Goal: Task Accomplishment & Management: Use online tool/utility

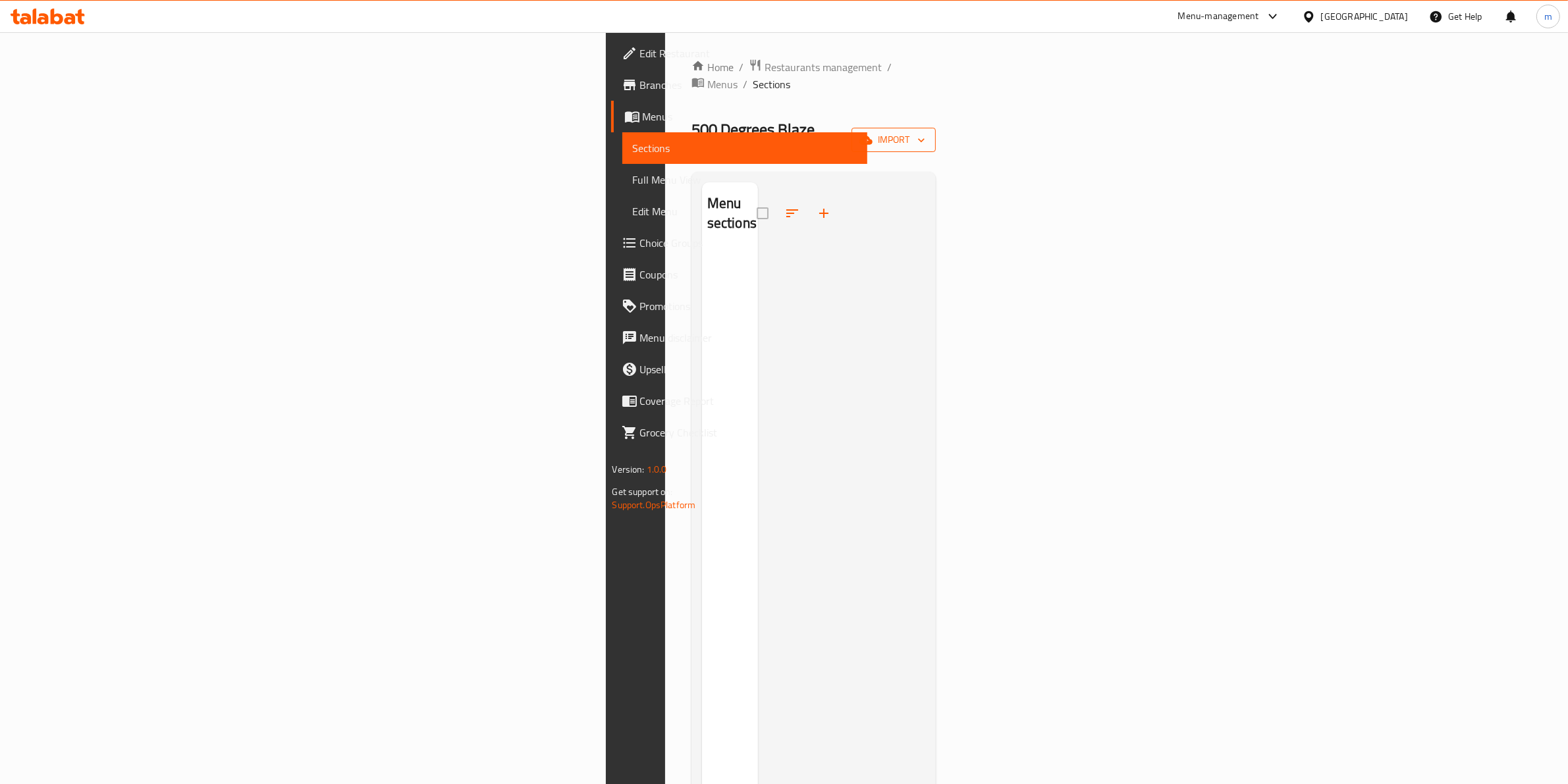
click at [925, 132] on span "import" at bounding box center [894, 140] width 64 height 17
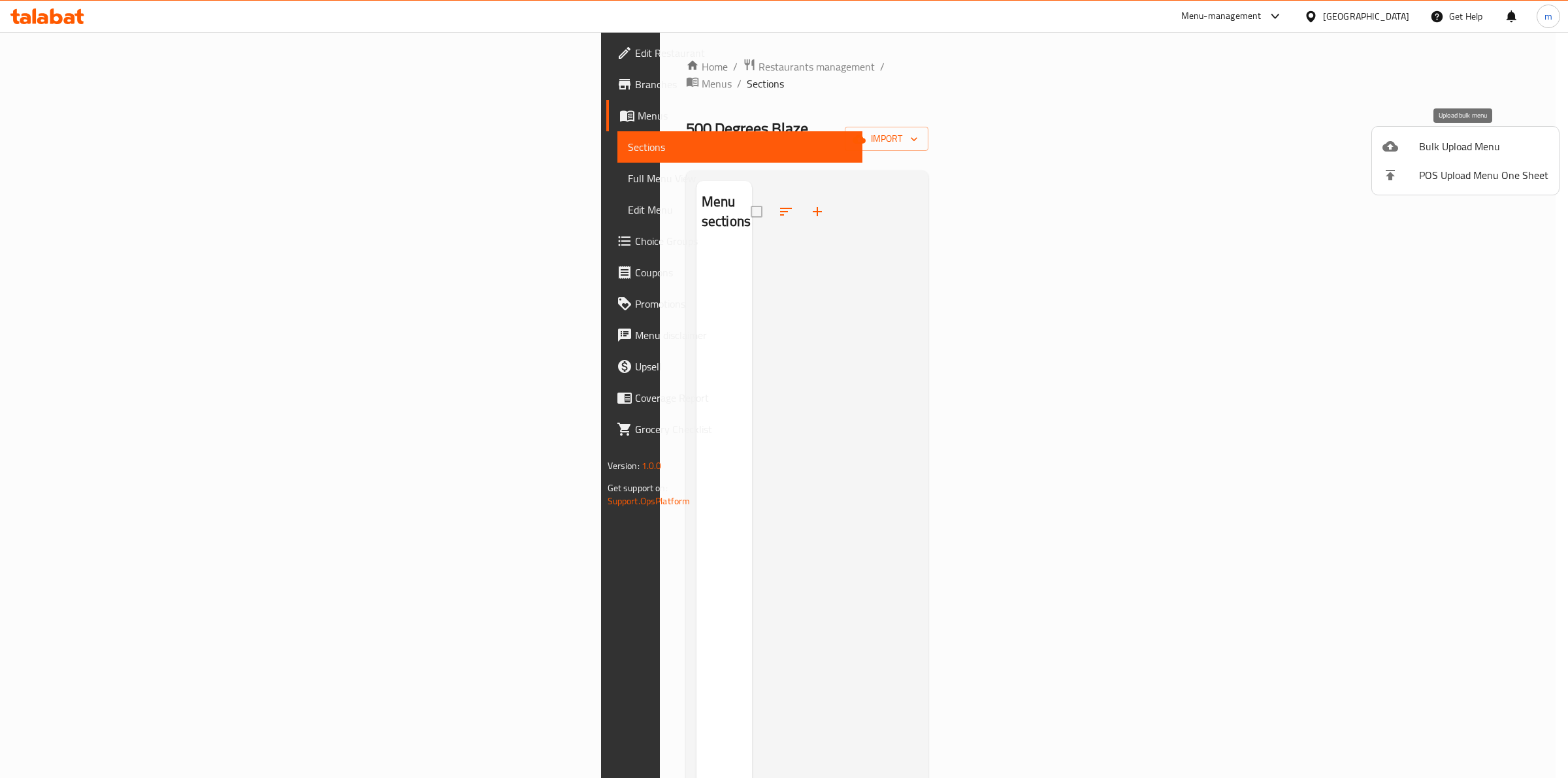
click at [1460, 146] on span "Bulk Upload Menu" at bounding box center [1483, 146] width 129 height 16
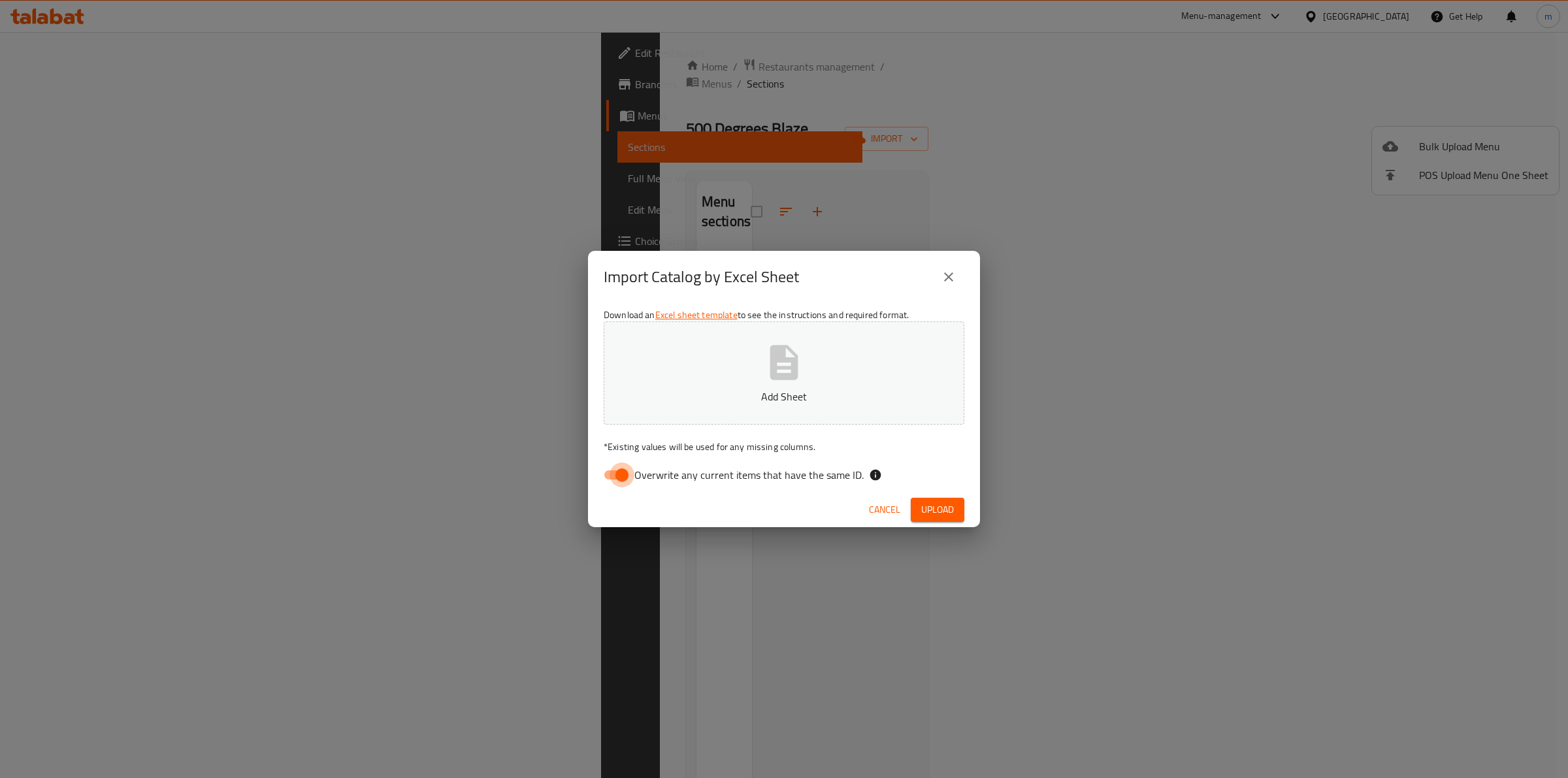
click at [632, 475] on input "Overwrite any current items that have the same ID." at bounding box center [622, 474] width 74 height 25
checkbox input "false"
click at [781, 380] on icon "button" at bounding box center [784, 361] width 28 height 34
click at [946, 510] on span "Upload" at bounding box center [937, 510] width 33 height 17
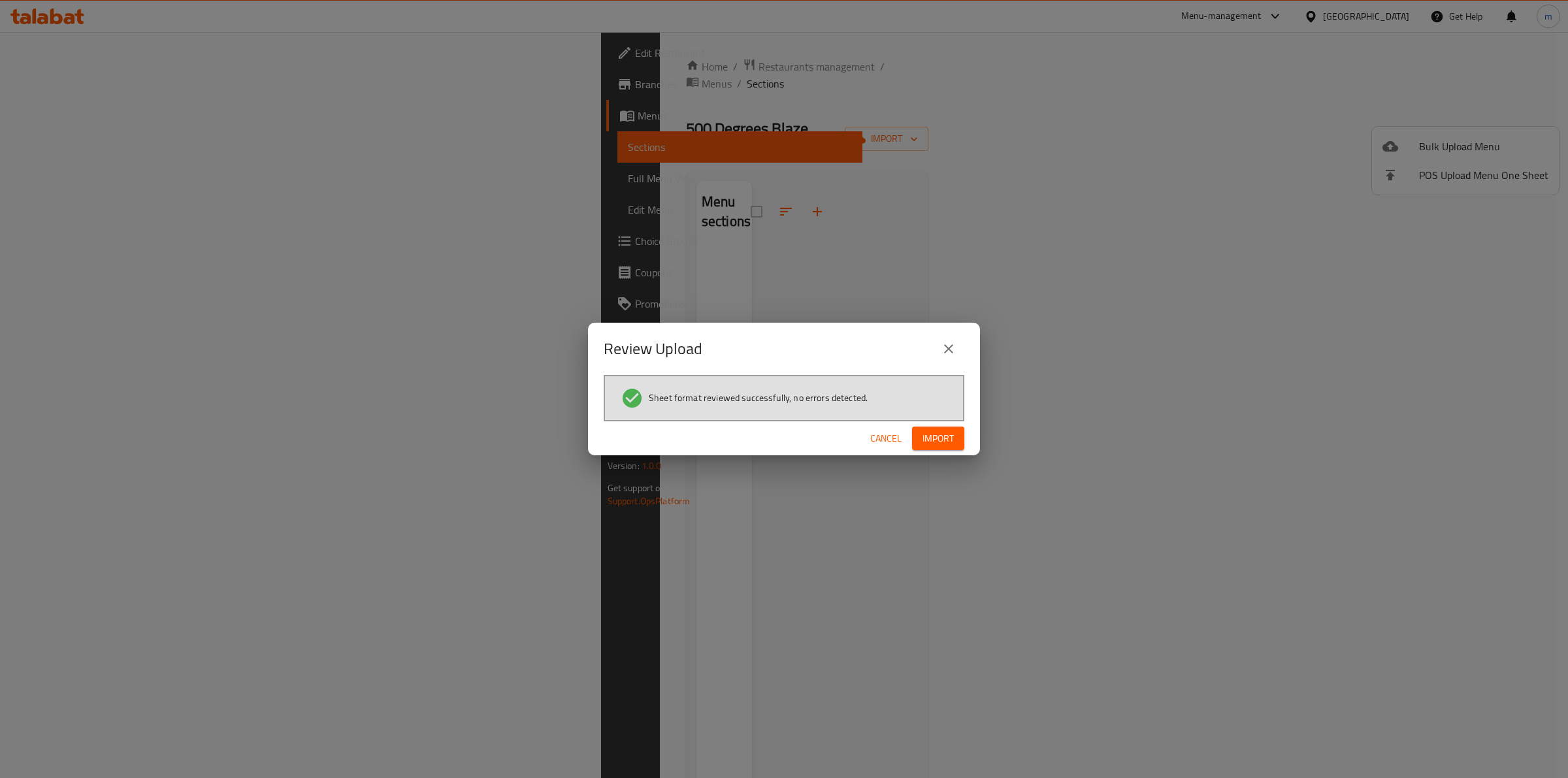
click at [954, 432] on span "Import" at bounding box center [938, 439] width 32 height 17
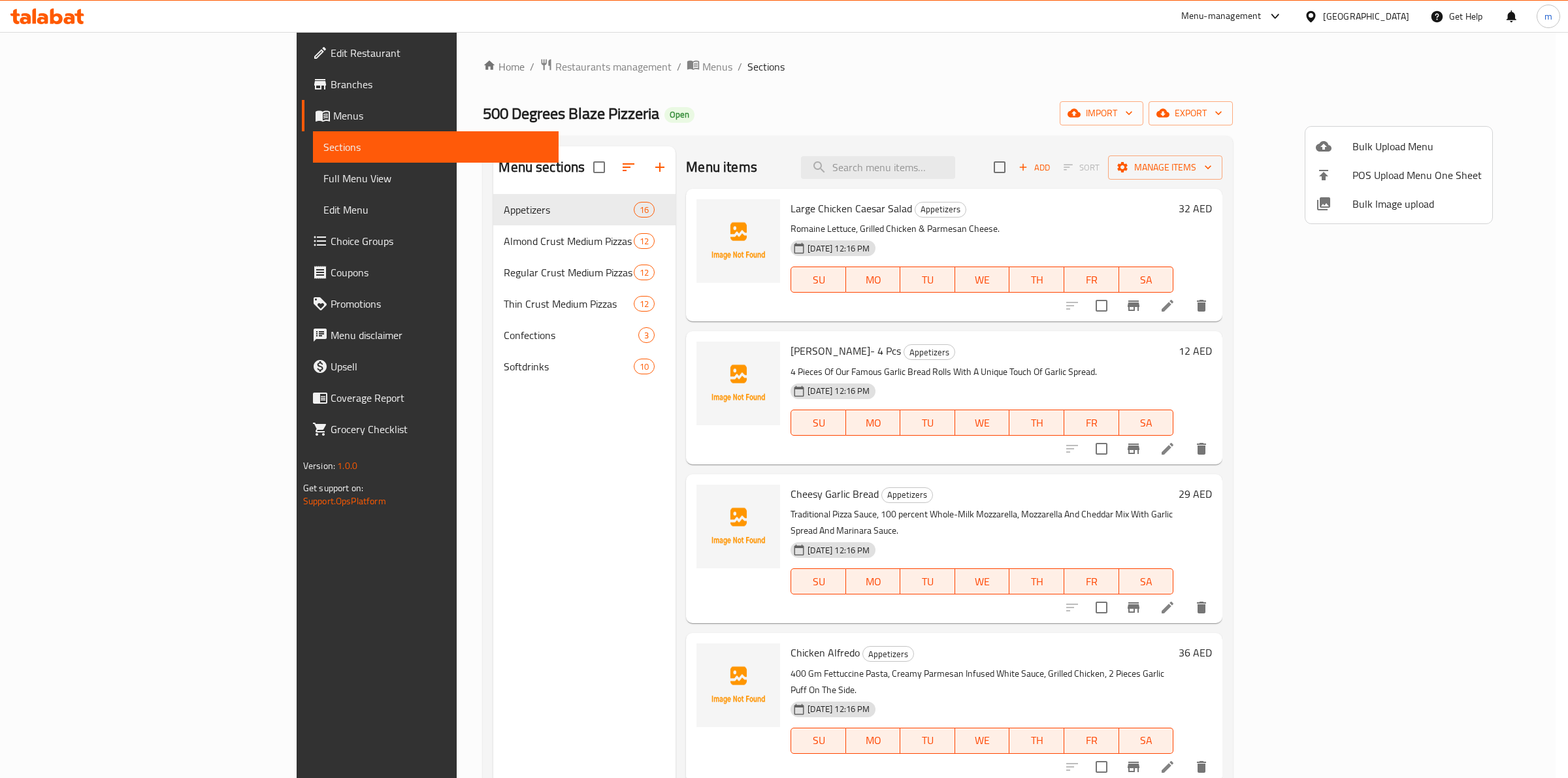
click at [1188, 106] on div at bounding box center [784, 389] width 1568 height 778
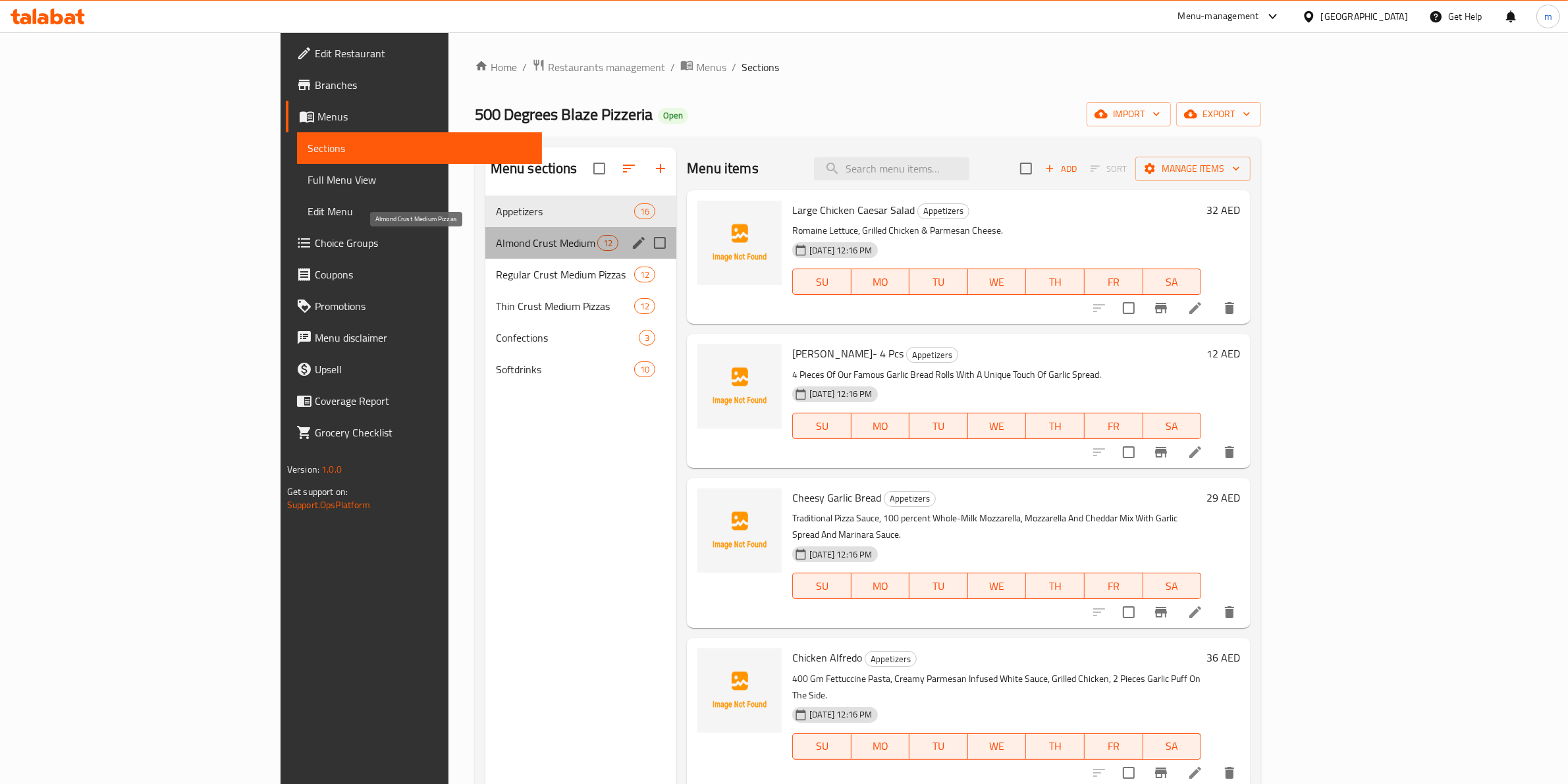
click at [496, 243] on span "Almond Crust Medium Pizzas" at bounding box center [547, 242] width 101 height 16
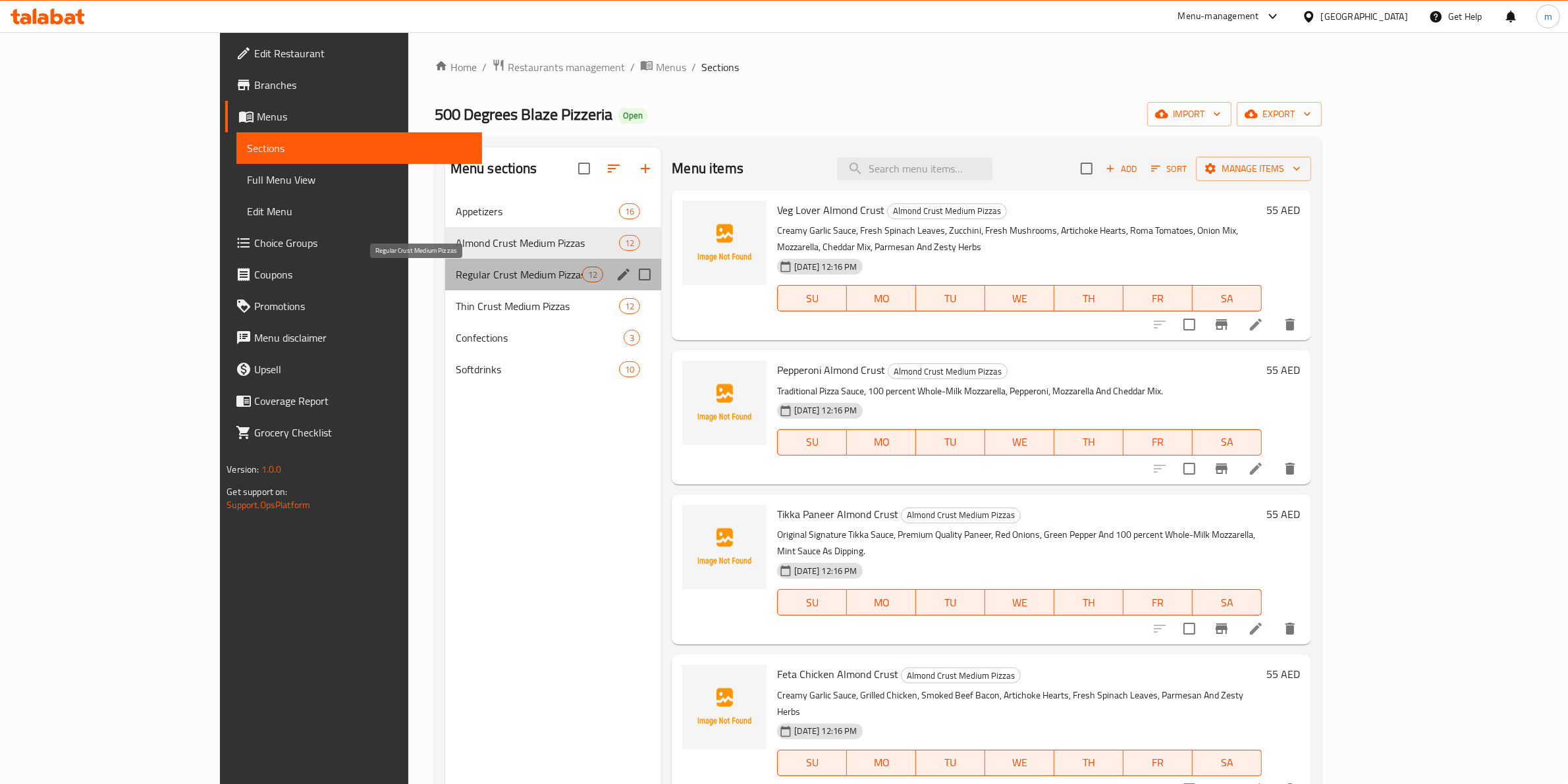
click at [456, 270] on span "Regular Crust Medium Pizzas" at bounding box center [519, 274] width 126 height 16
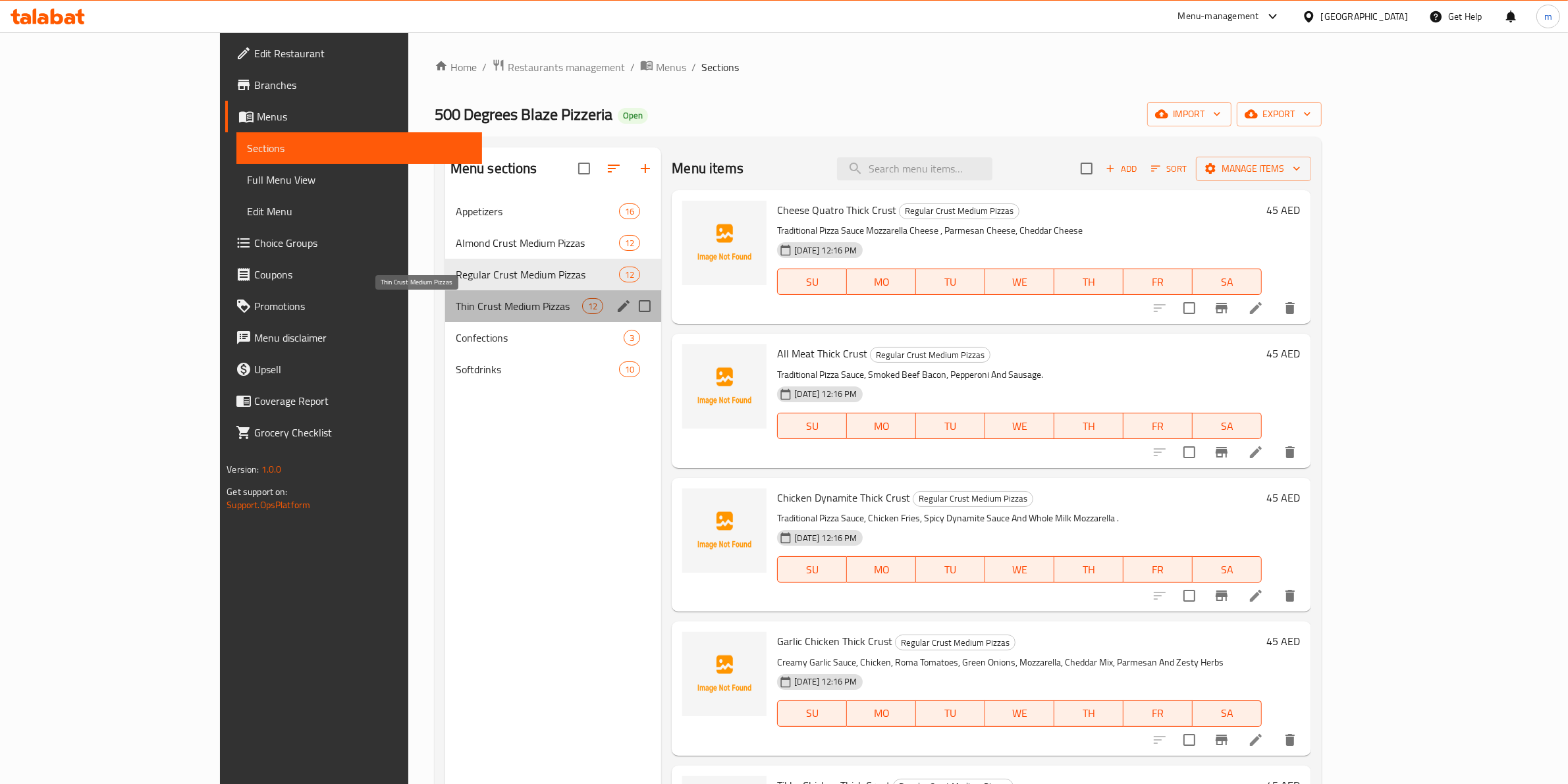
click at [456, 312] on span "Thin Crust Medium Pizzas" at bounding box center [519, 306] width 126 height 16
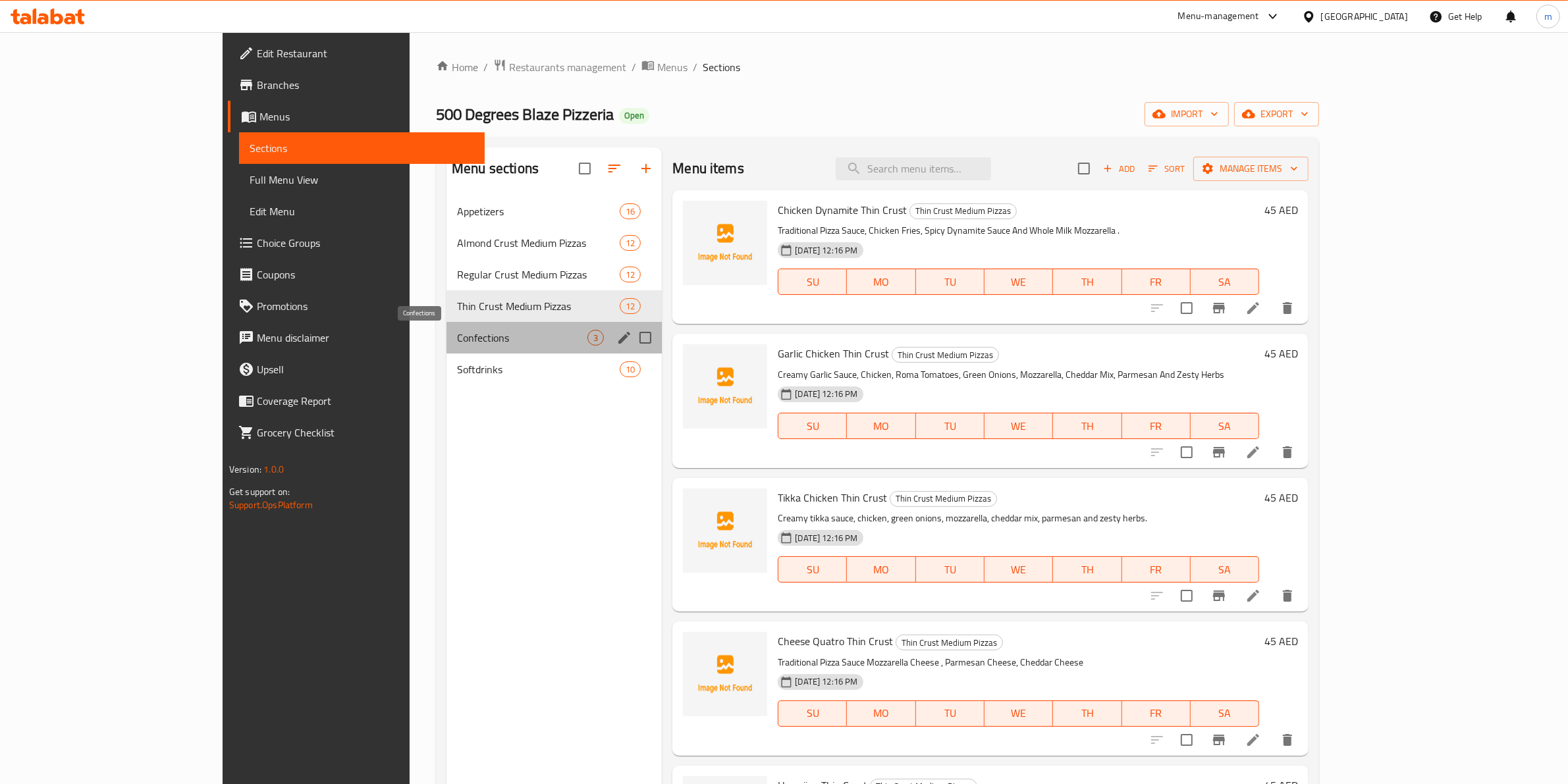
click at [457, 340] on span "Confections" at bounding box center [521, 337] width 130 height 16
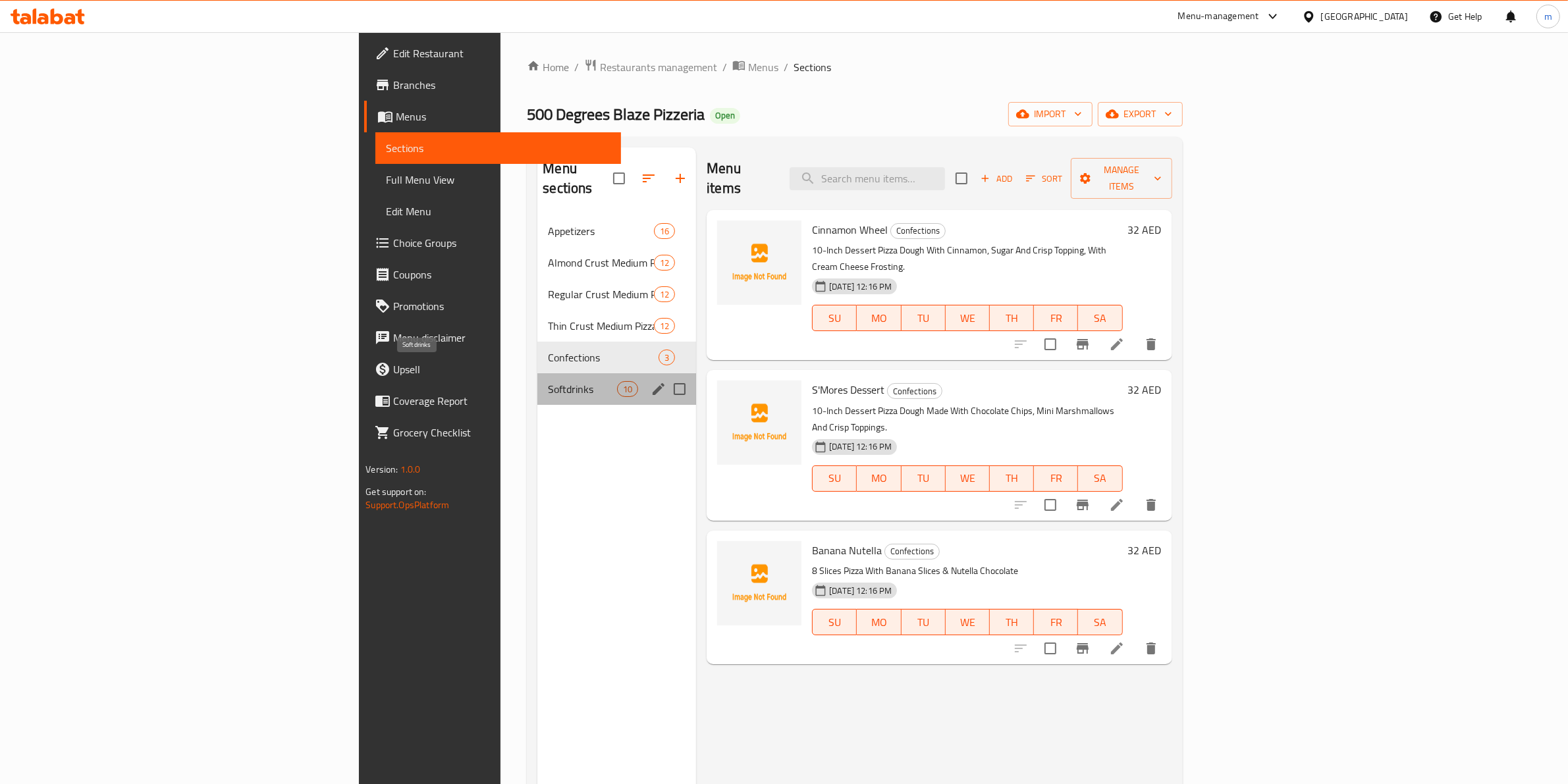
click at [548, 381] on span "Softdrinks" at bounding box center [582, 388] width 69 height 16
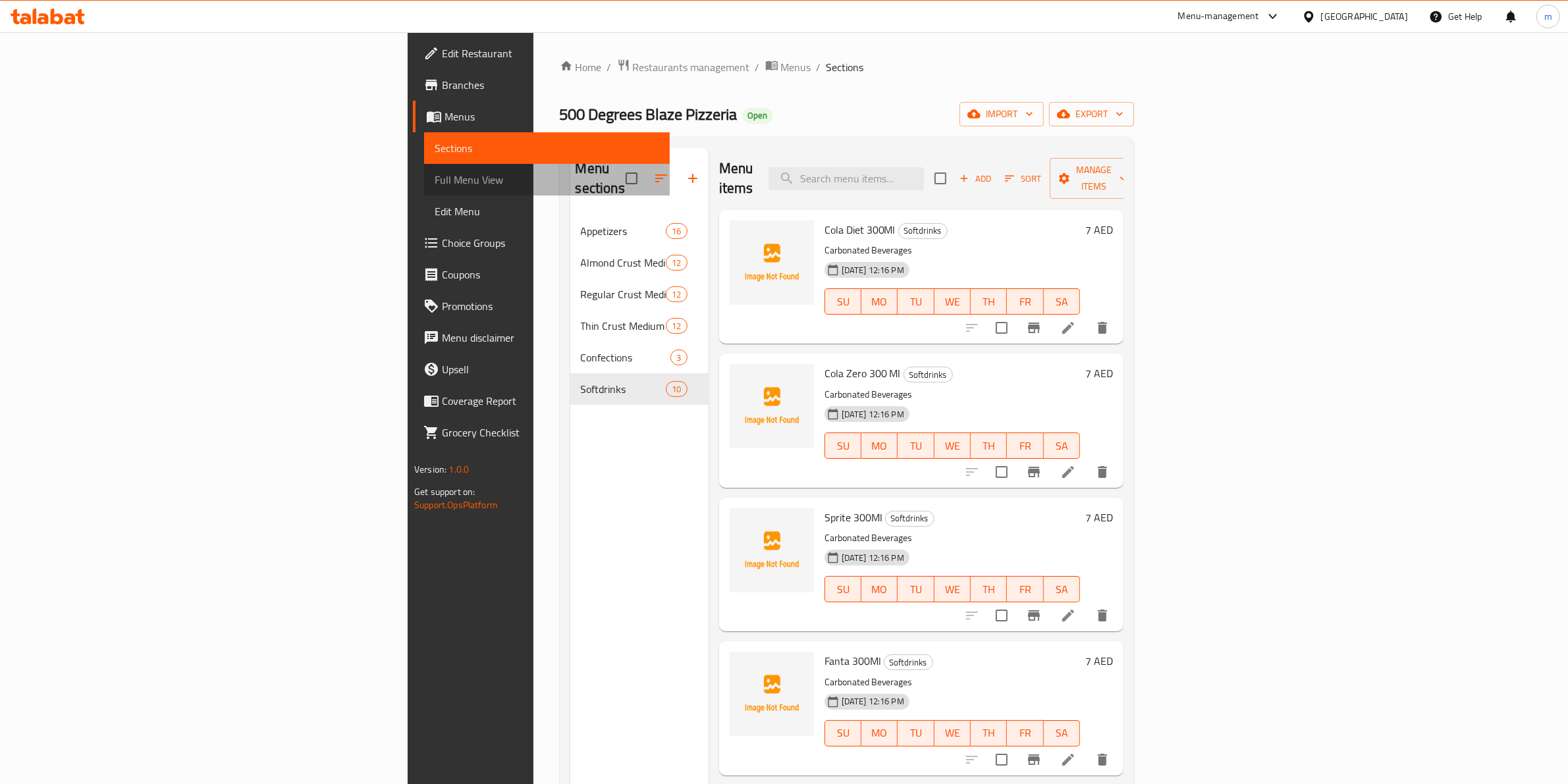
click at [434, 175] on span "Full Menu View" at bounding box center [547, 180] width 225 height 16
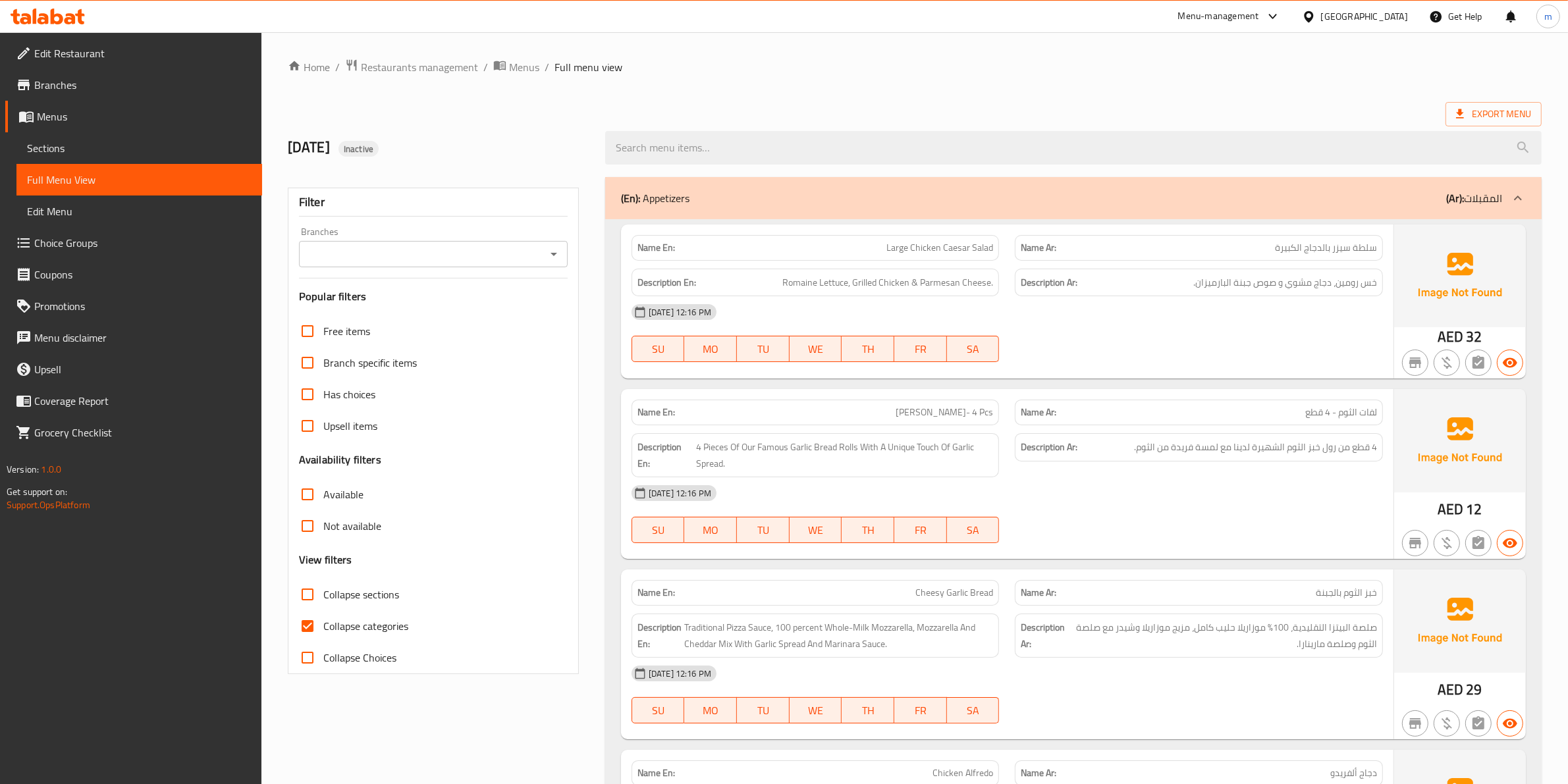
click at [375, 618] on span "Collapse categories" at bounding box center [365, 625] width 85 height 16
click at [323, 618] on input "Collapse categories" at bounding box center [308, 626] width 32 height 32
checkbox input "false"
click at [1497, 109] on span "Export Menu" at bounding box center [1493, 114] width 75 height 17
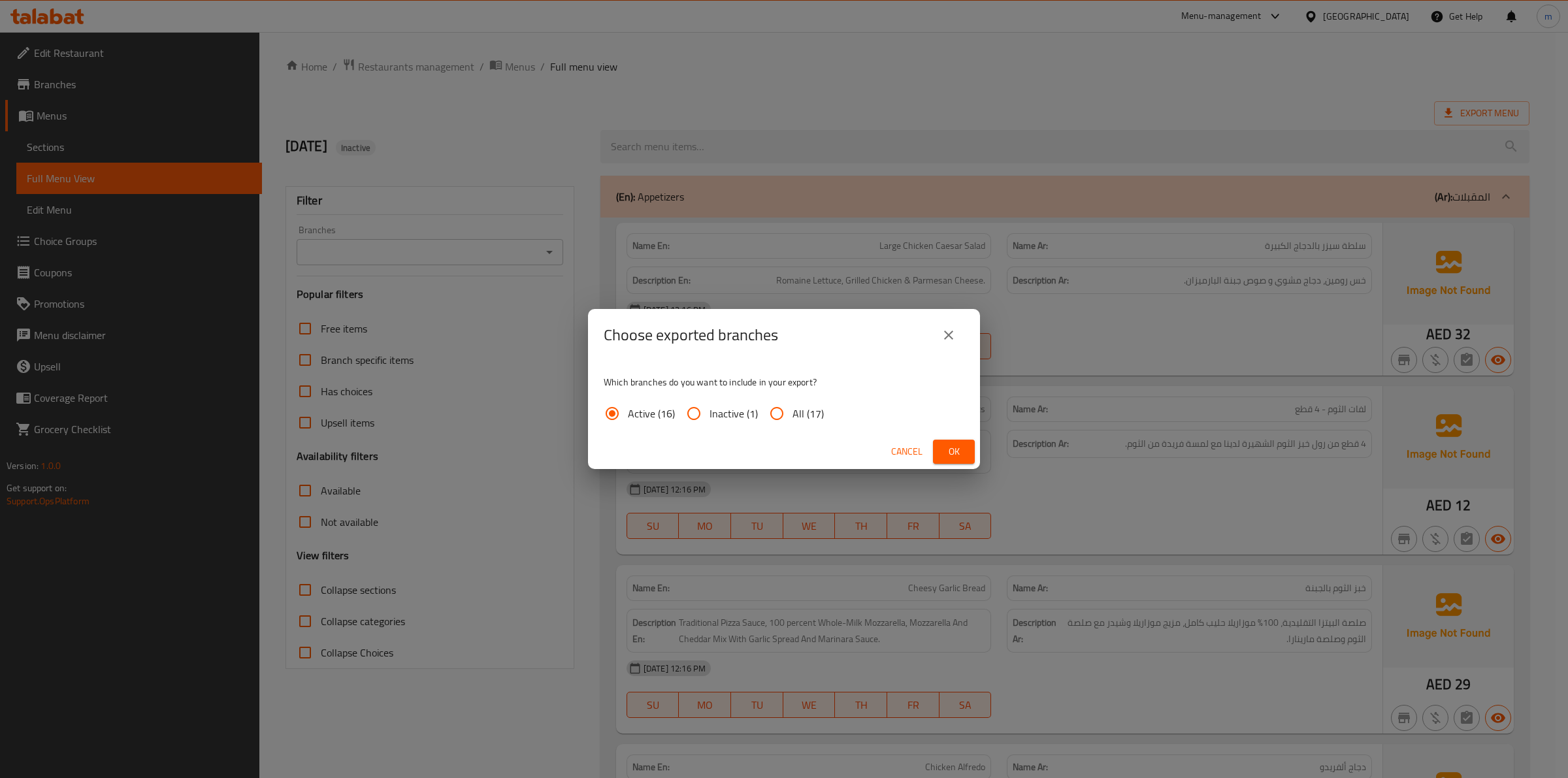
drag, startPoint x: 778, startPoint y: 408, endPoint x: 783, endPoint y: 415, distance: 8.6
click at [779, 408] on input "All (17)" at bounding box center [777, 413] width 32 height 32
radio input "true"
drag, startPoint x: 948, startPoint y: 338, endPoint x: 946, endPoint y: 330, distance: 8.2
click at [949, 338] on icon "close" at bounding box center [948, 334] width 16 height 16
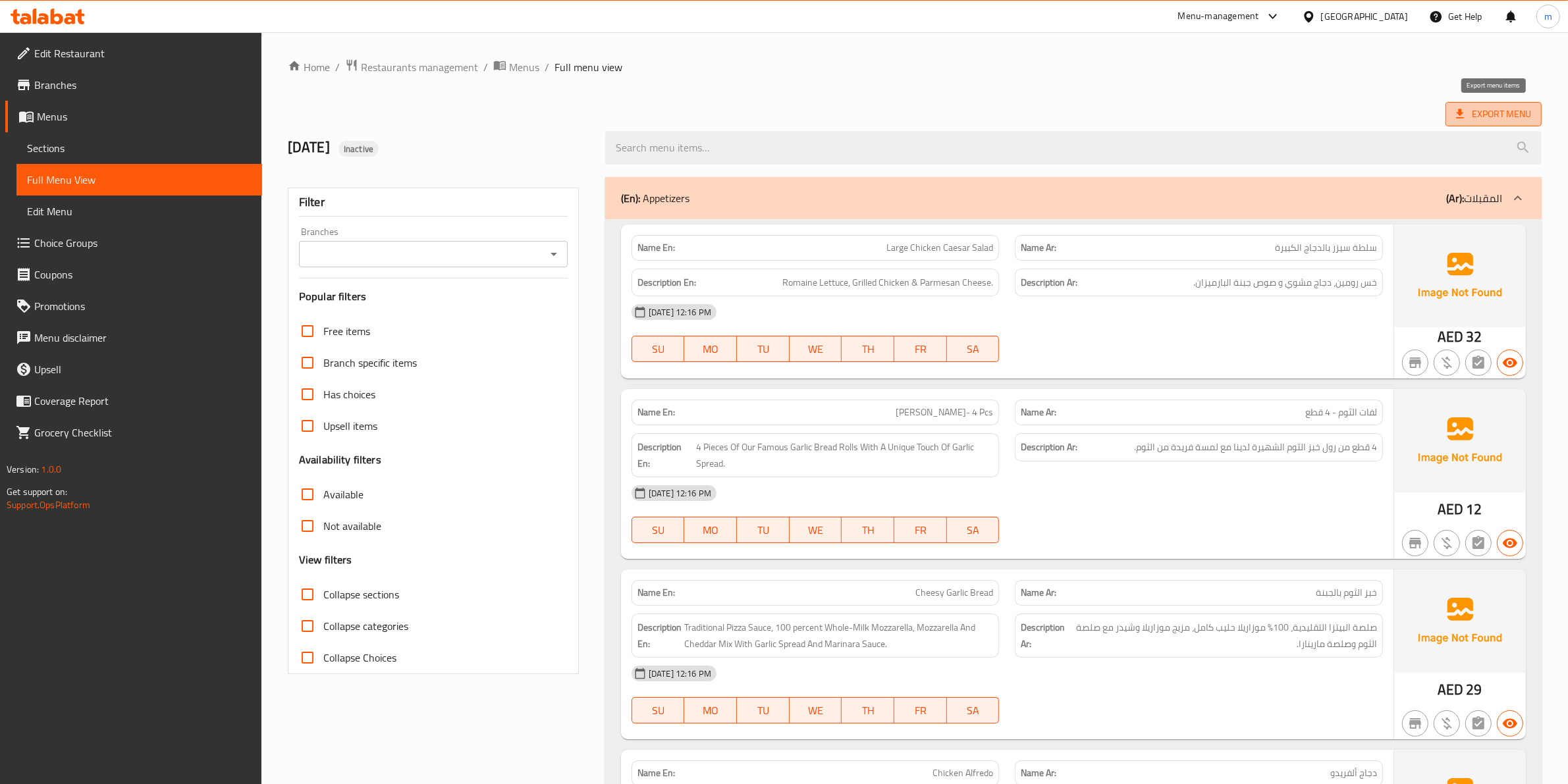
click at [1496, 115] on span "Export Menu" at bounding box center [1493, 114] width 75 height 17
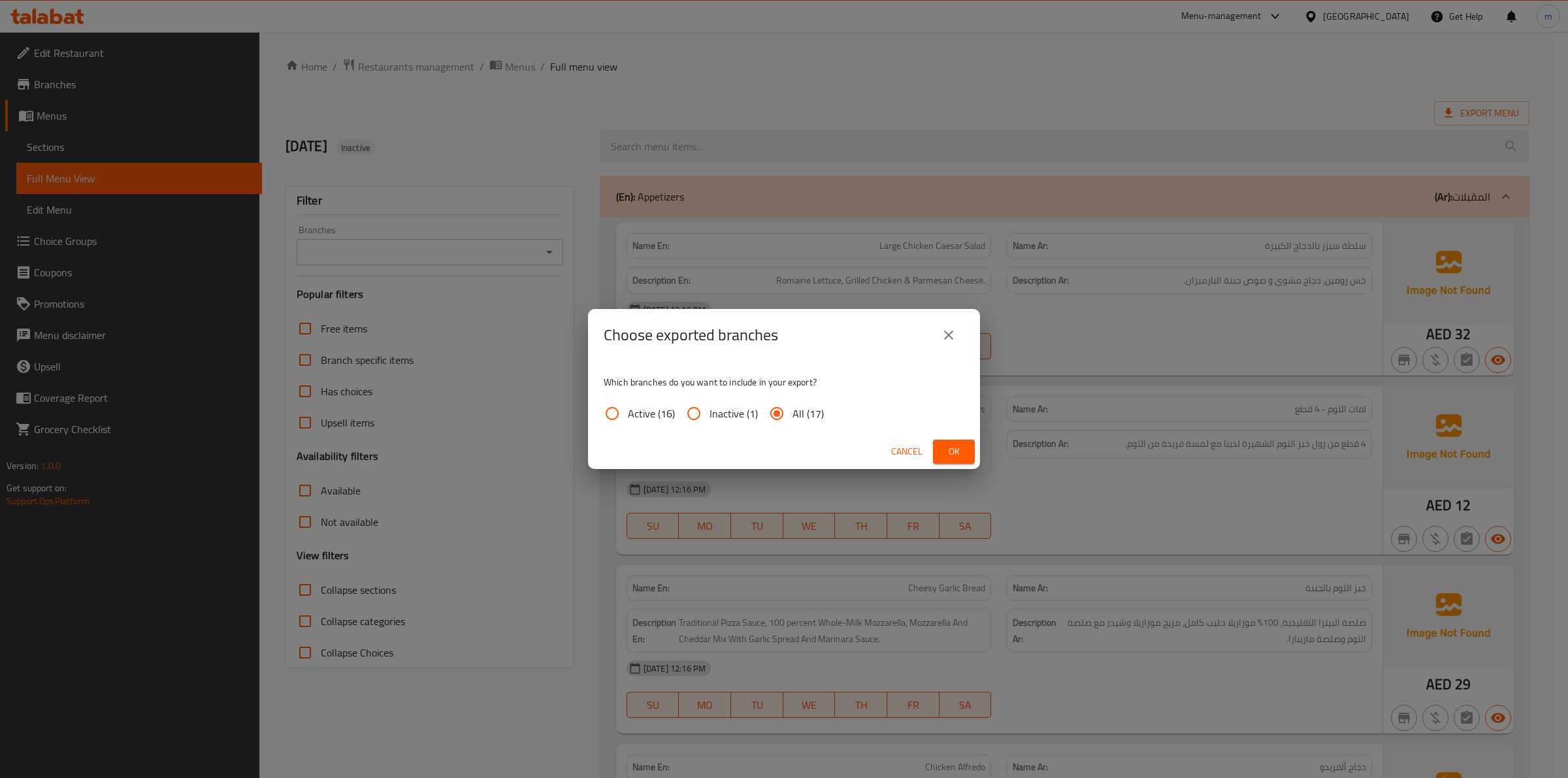
click at [954, 446] on span "Ok" at bounding box center [954, 452] width 21 height 17
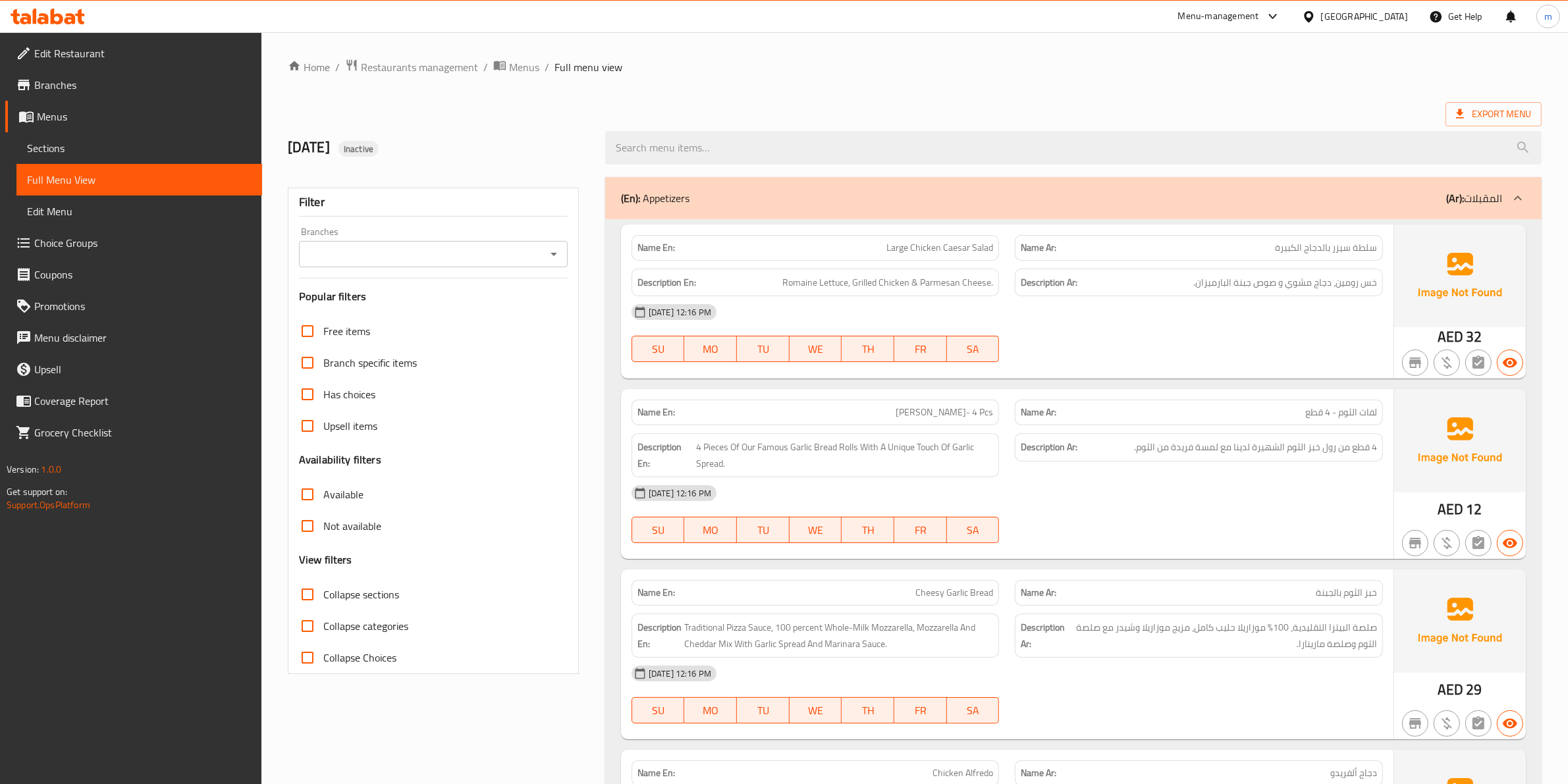
click at [120, 183] on span "Full Menu View" at bounding box center [139, 180] width 225 height 16
click at [74, 122] on span "Menus" at bounding box center [143, 116] width 214 height 16
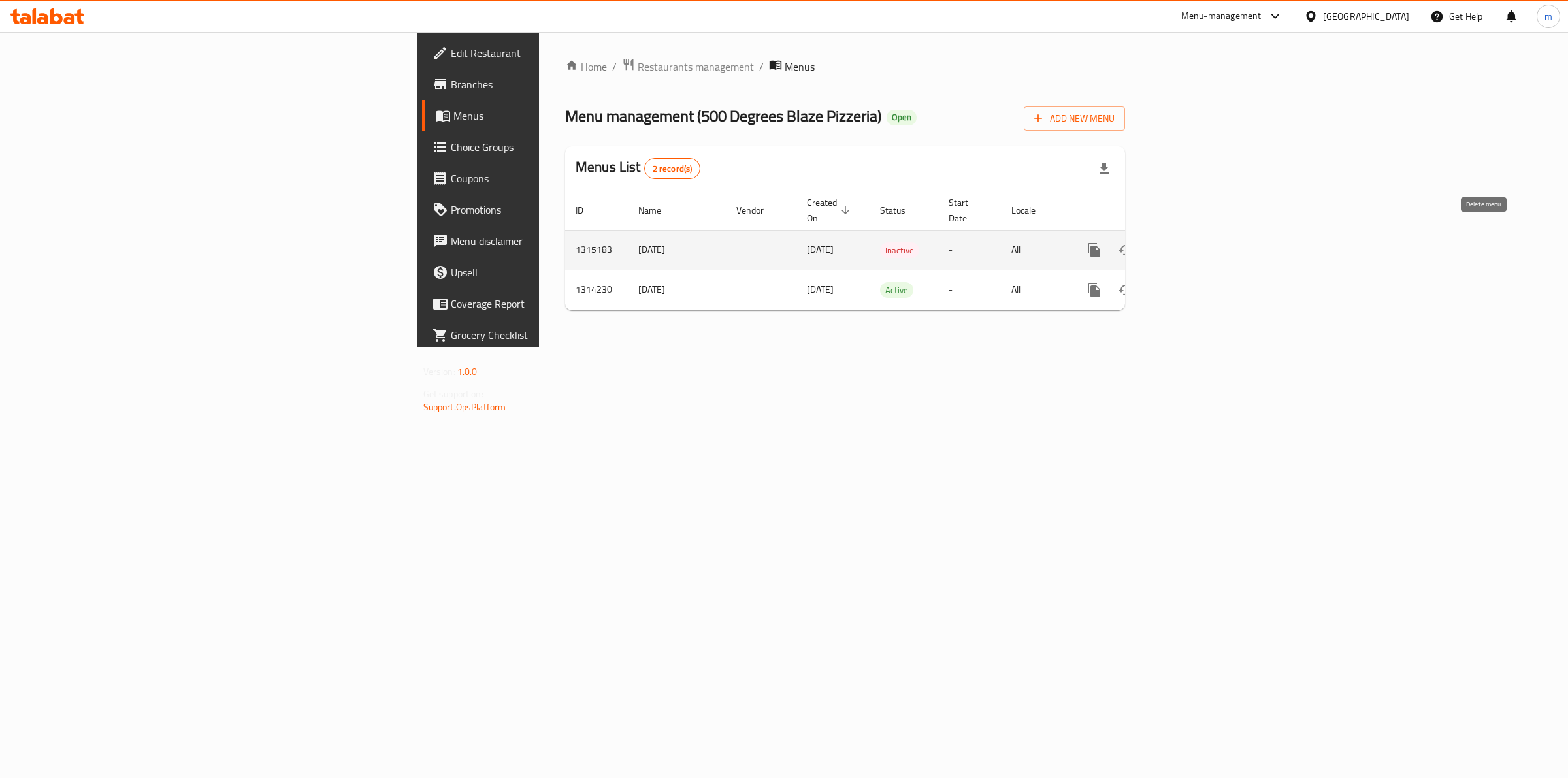
click at [1162, 244] on icon "enhanced table" at bounding box center [1157, 250] width 9 height 12
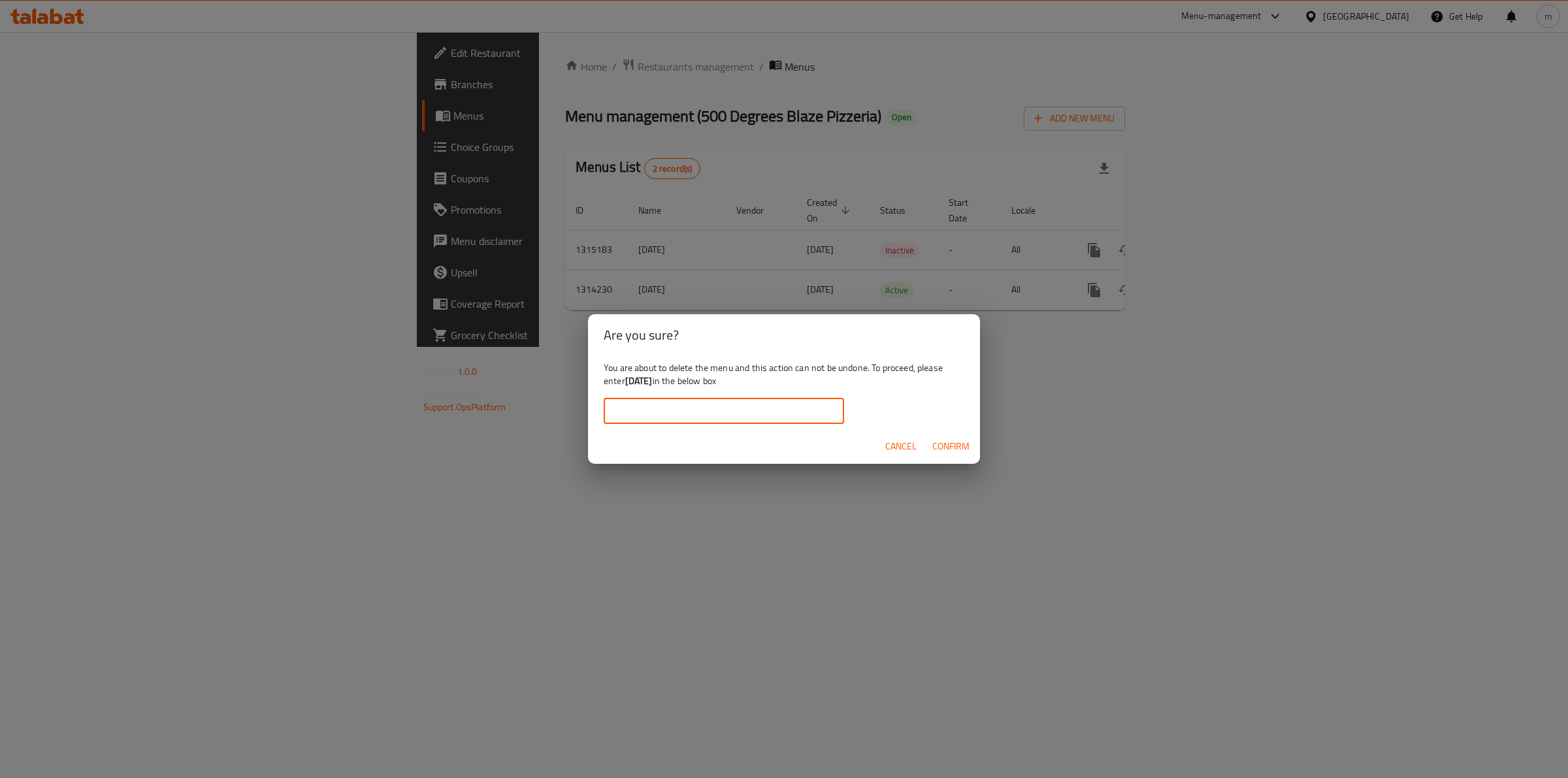
click at [758, 413] on input "text" at bounding box center [724, 410] width 241 height 26
type input "[DATE]"
click at [953, 439] on span "Confirm" at bounding box center [951, 447] width 37 height 17
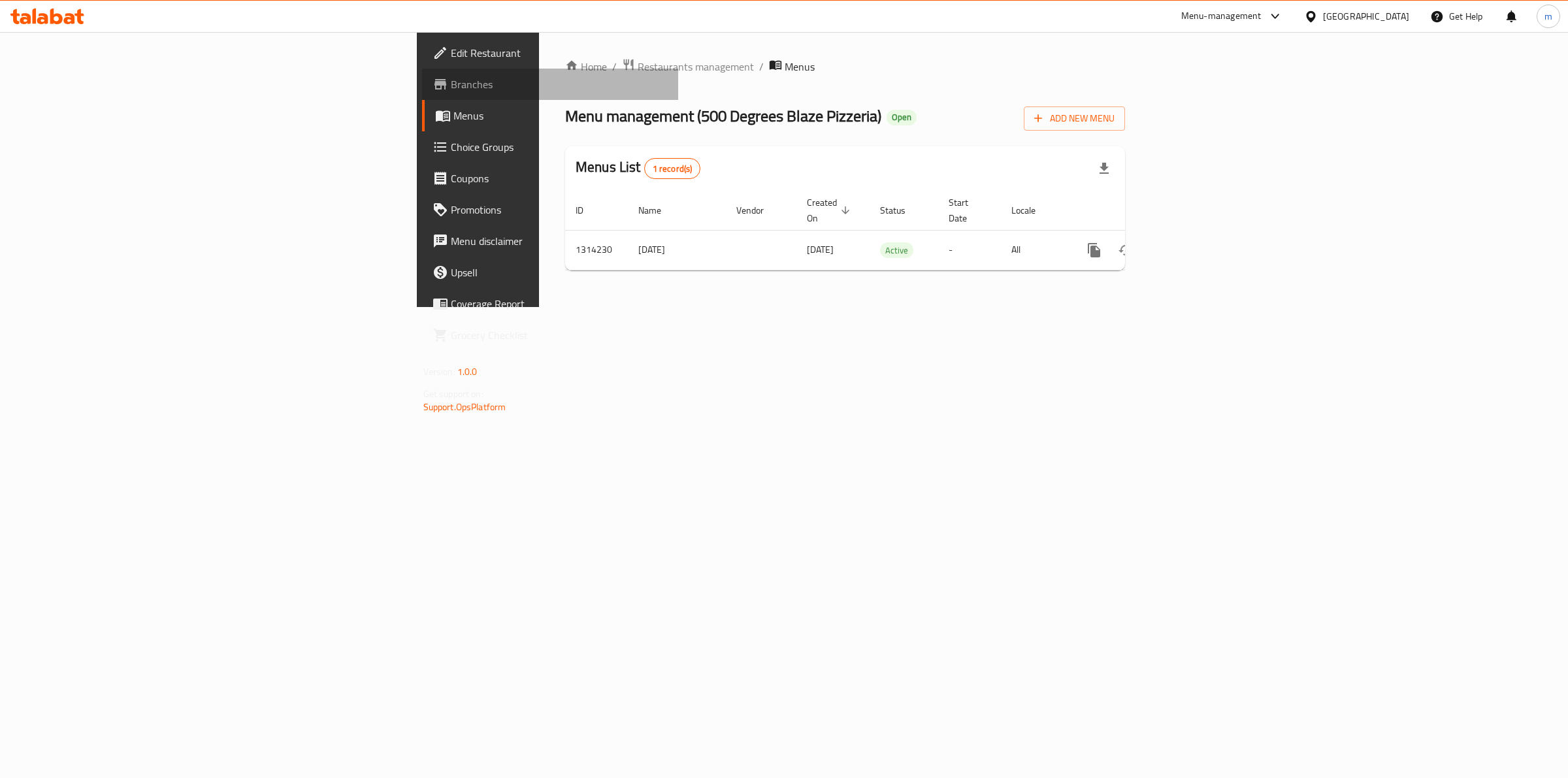
click at [451, 89] on span "Branches" at bounding box center [559, 84] width 217 height 16
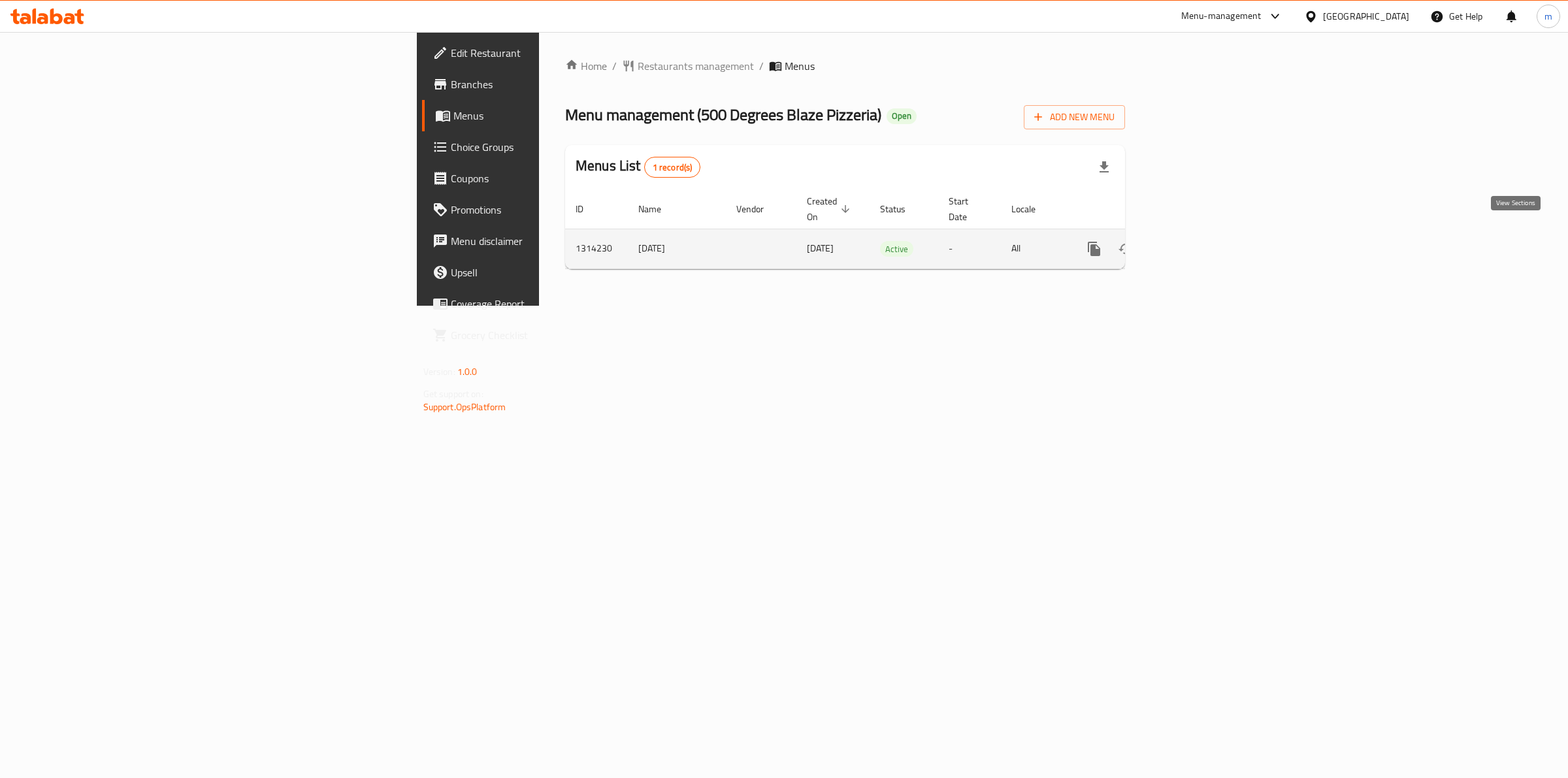
click at [1204, 243] on link "enhanced table" at bounding box center [1189, 249] width 32 height 32
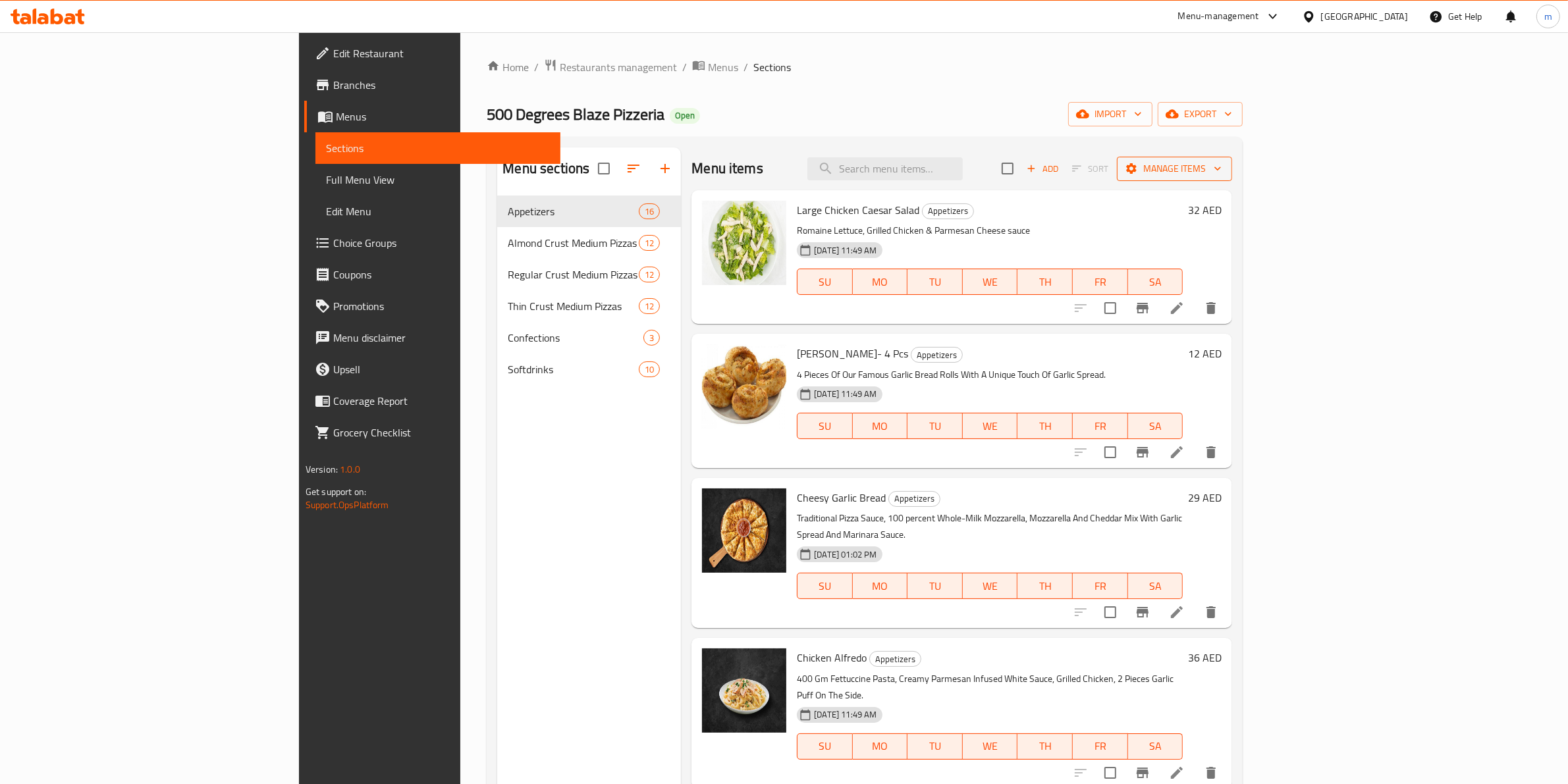
click at [1224, 175] on icon "button" at bounding box center [1218, 168] width 13 height 13
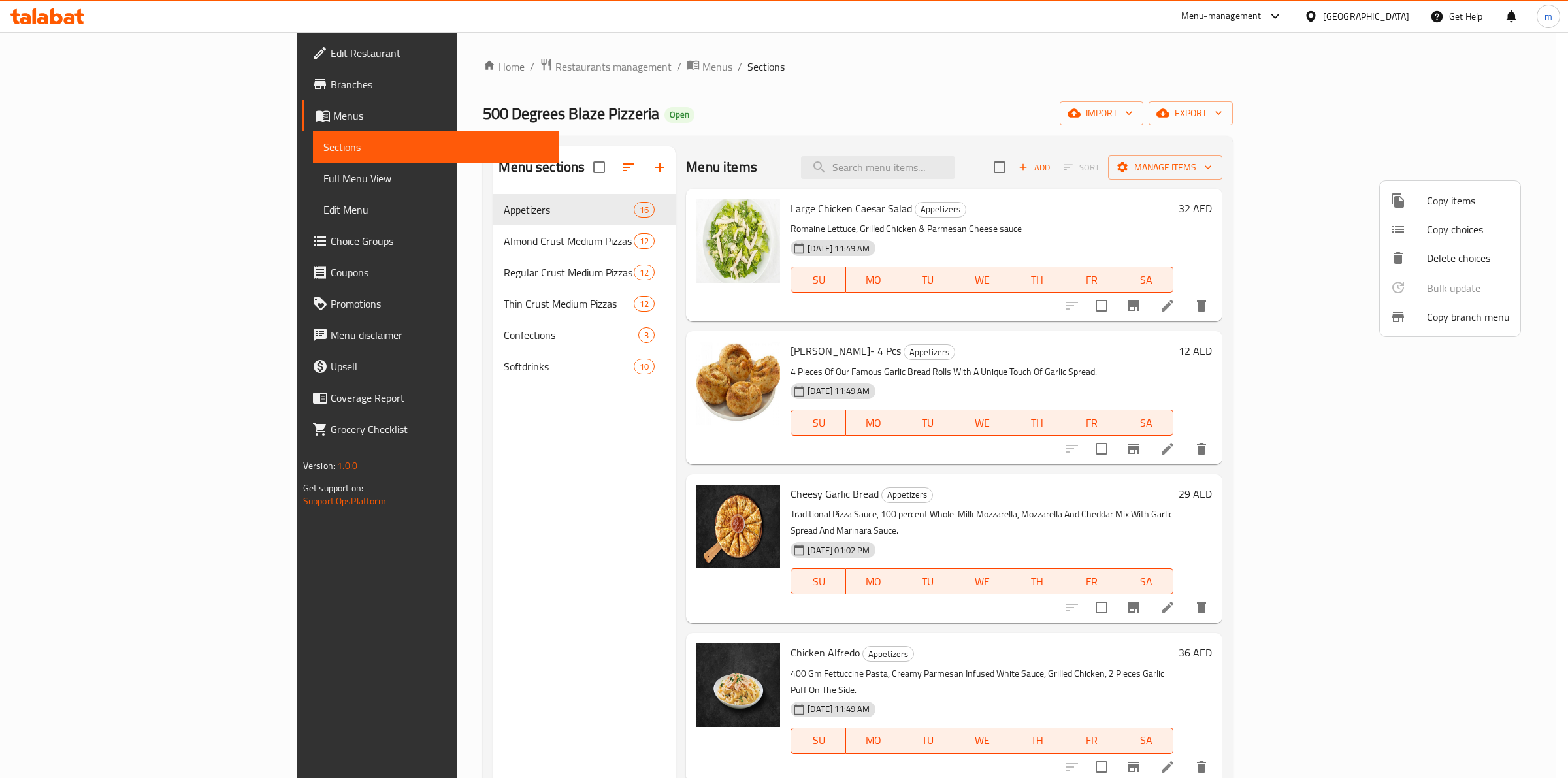
click at [1223, 222] on div at bounding box center [784, 389] width 1568 height 778
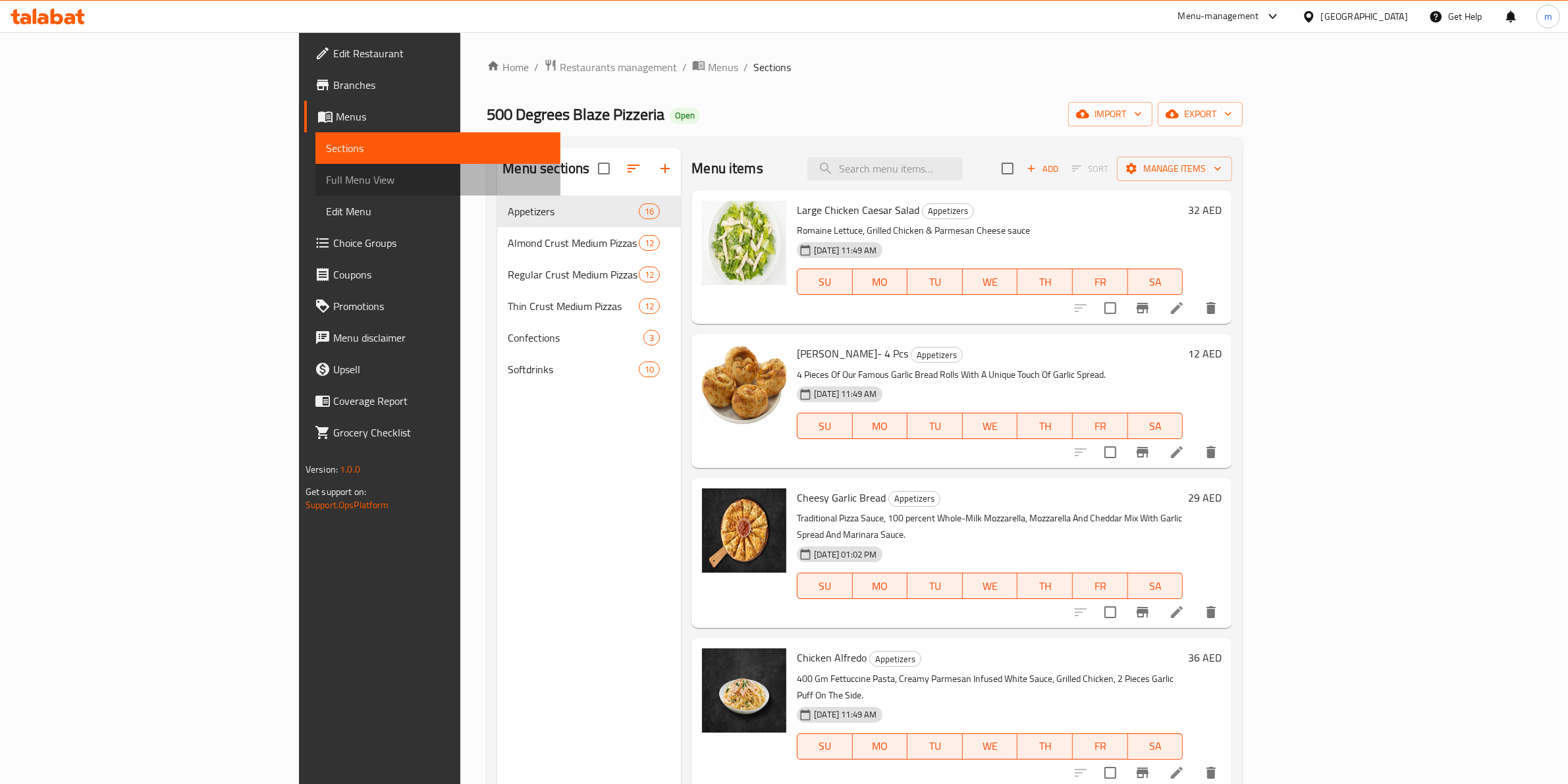
click at [326, 181] on span "Full Menu View" at bounding box center [438, 180] width 225 height 16
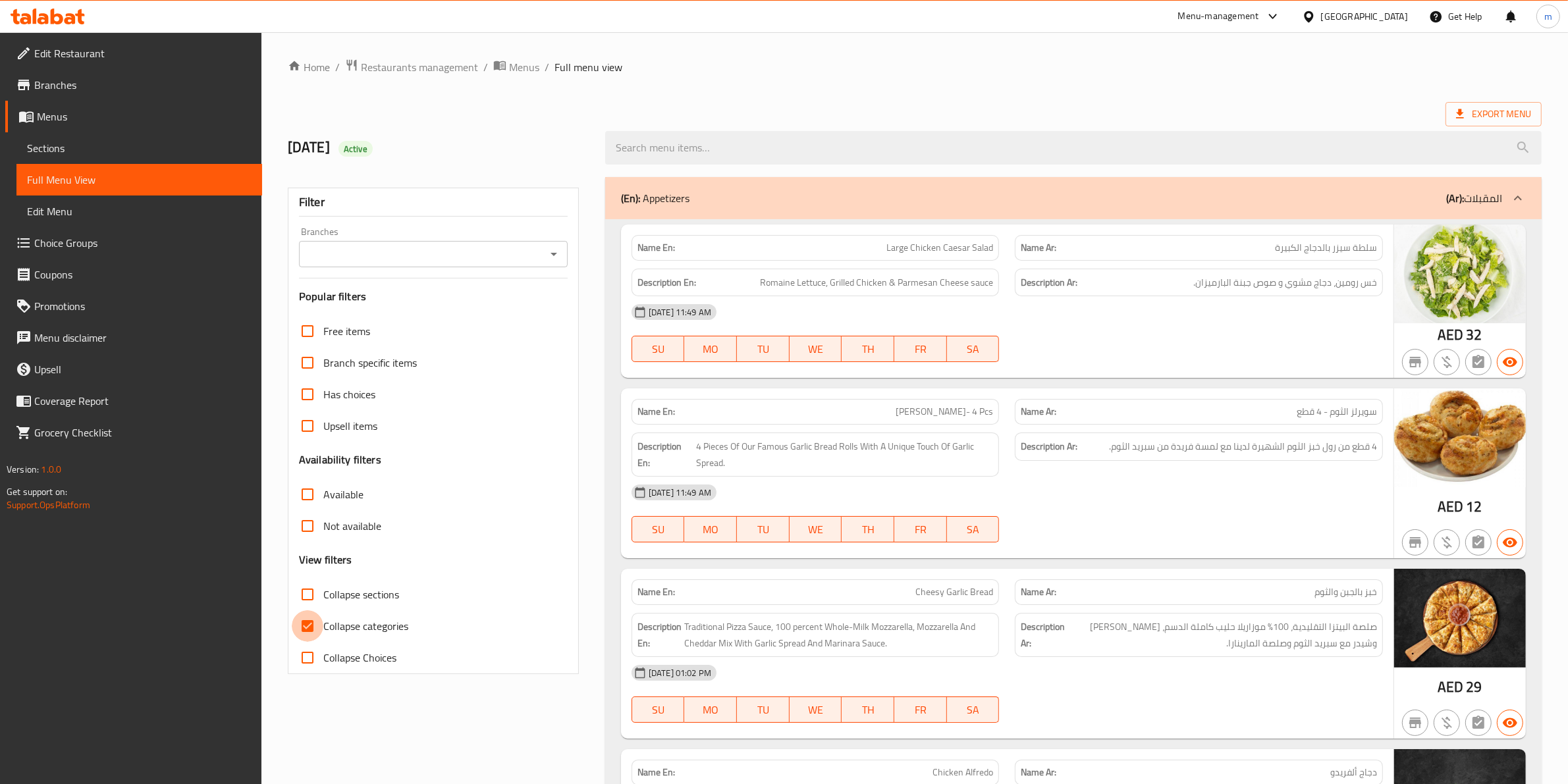
click at [308, 625] on input "Collapse categories" at bounding box center [308, 626] width 32 height 32
checkbox input "false"
click at [1506, 119] on span "Export Menu" at bounding box center [1493, 114] width 75 height 17
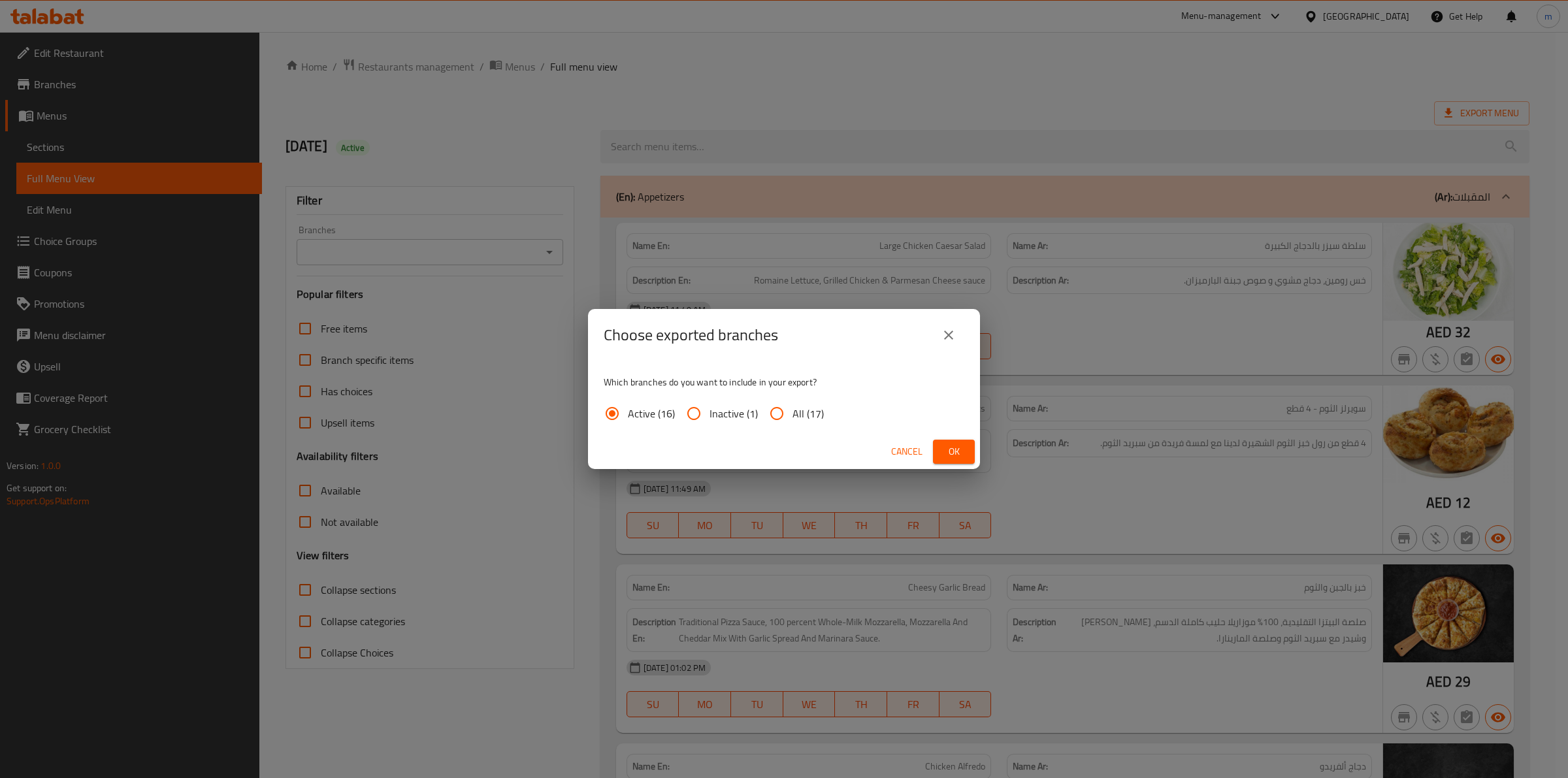
click at [807, 415] on span "All (17)" at bounding box center [808, 413] width 32 height 16
click at [792, 415] on input "All (17)" at bounding box center [777, 413] width 32 height 32
radio input "true"
click at [957, 454] on span "Ok" at bounding box center [954, 452] width 21 height 17
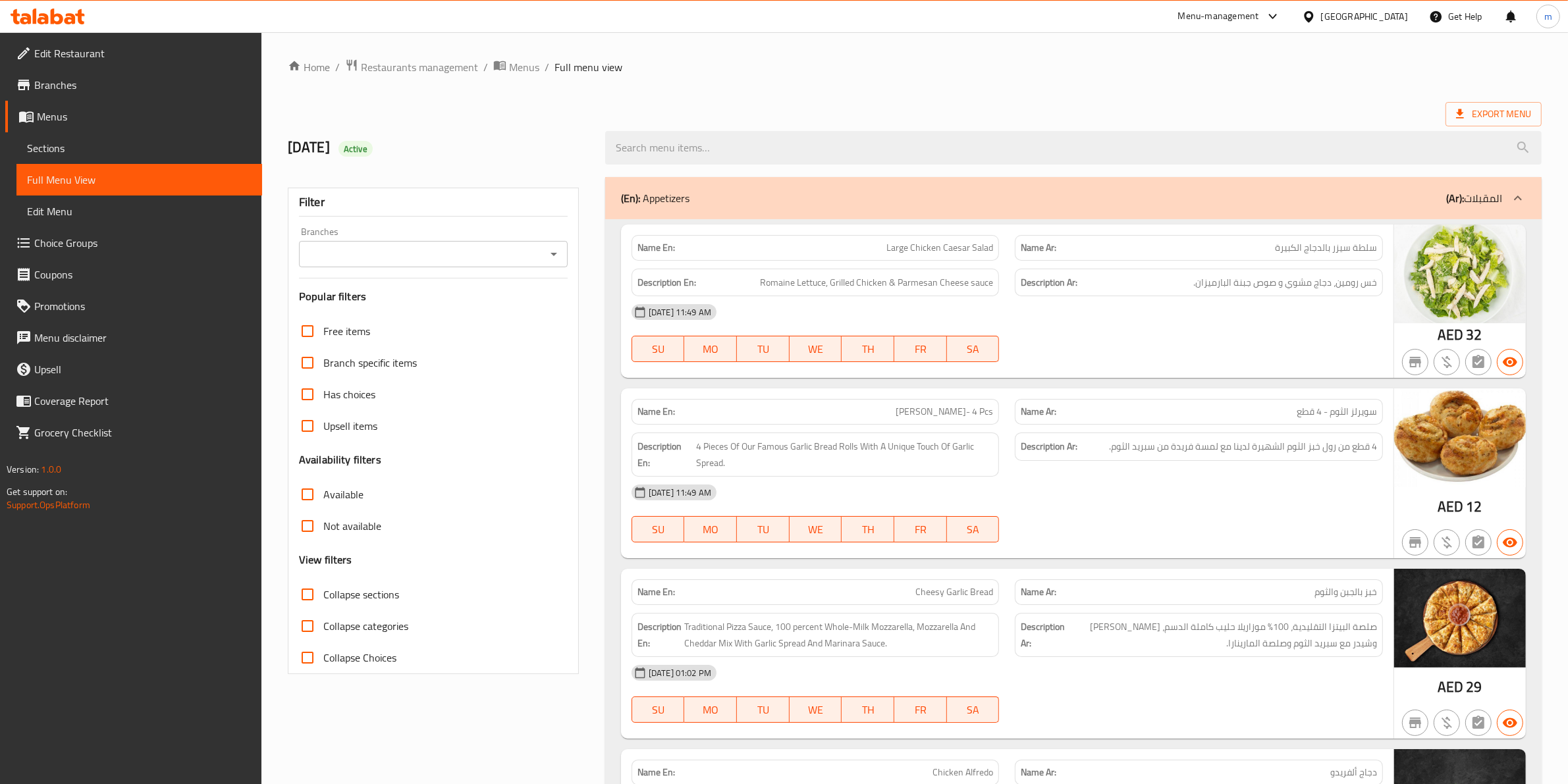
click at [113, 123] on span "Menus" at bounding box center [143, 116] width 214 height 16
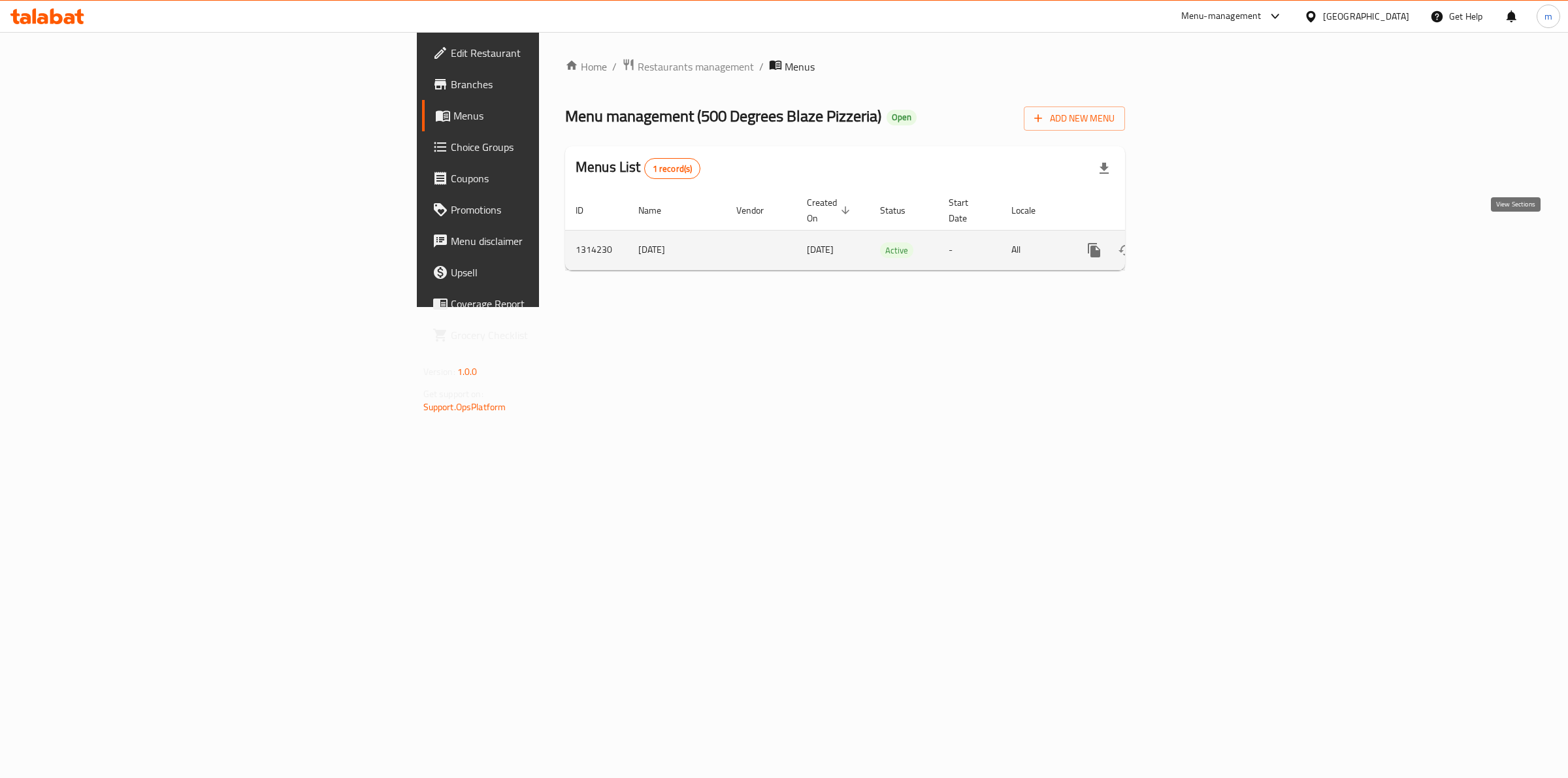
click at [1195, 244] on icon "enhanced table" at bounding box center [1188, 250] width 12 height 12
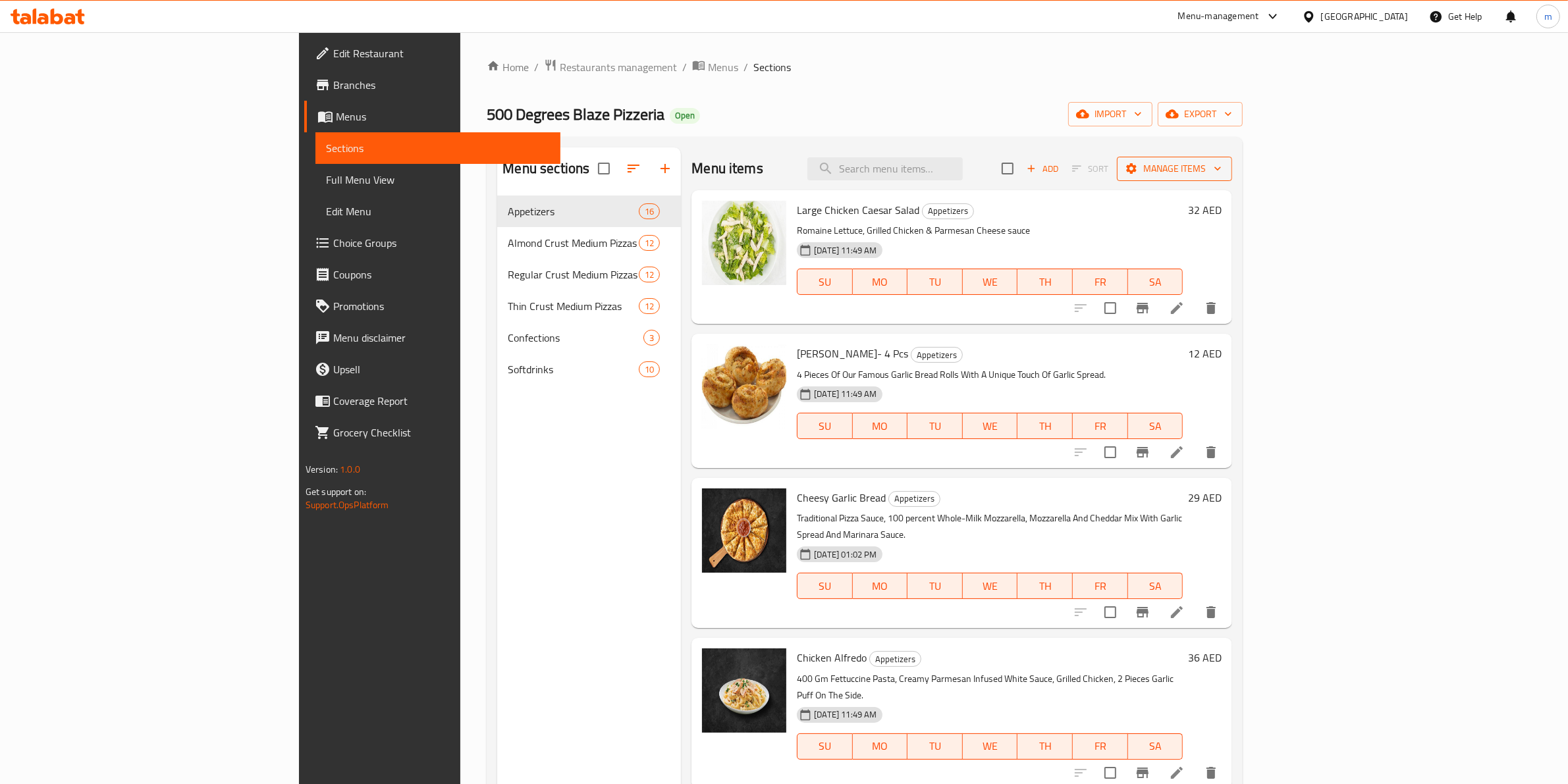
click at [1224, 172] on icon "button" at bounding box center [1218, 168] width 13 height 13
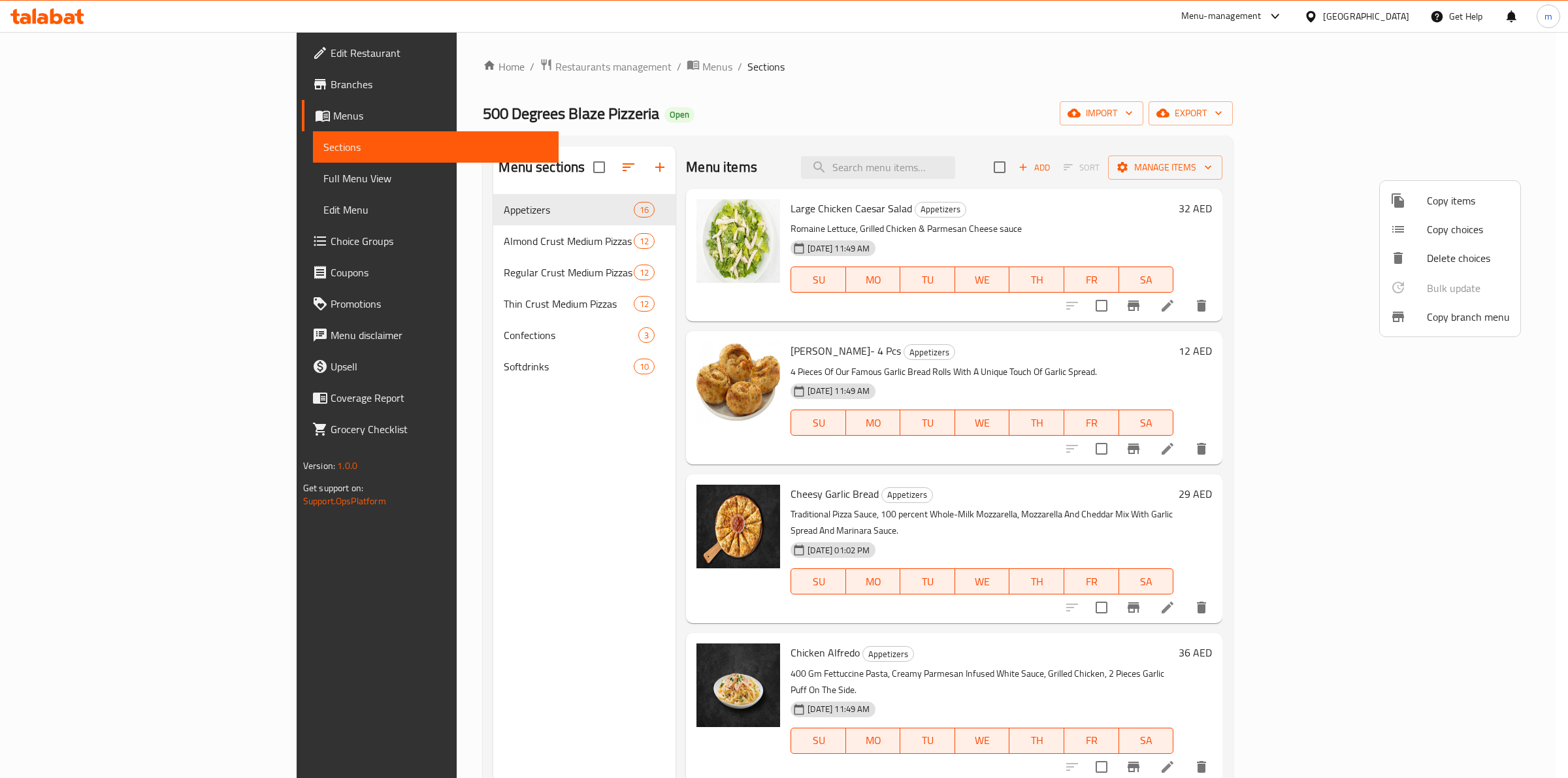
click at [1471, 320] on span "Copy branch menu" at bounding box center [1468, 317] width 83 height 16
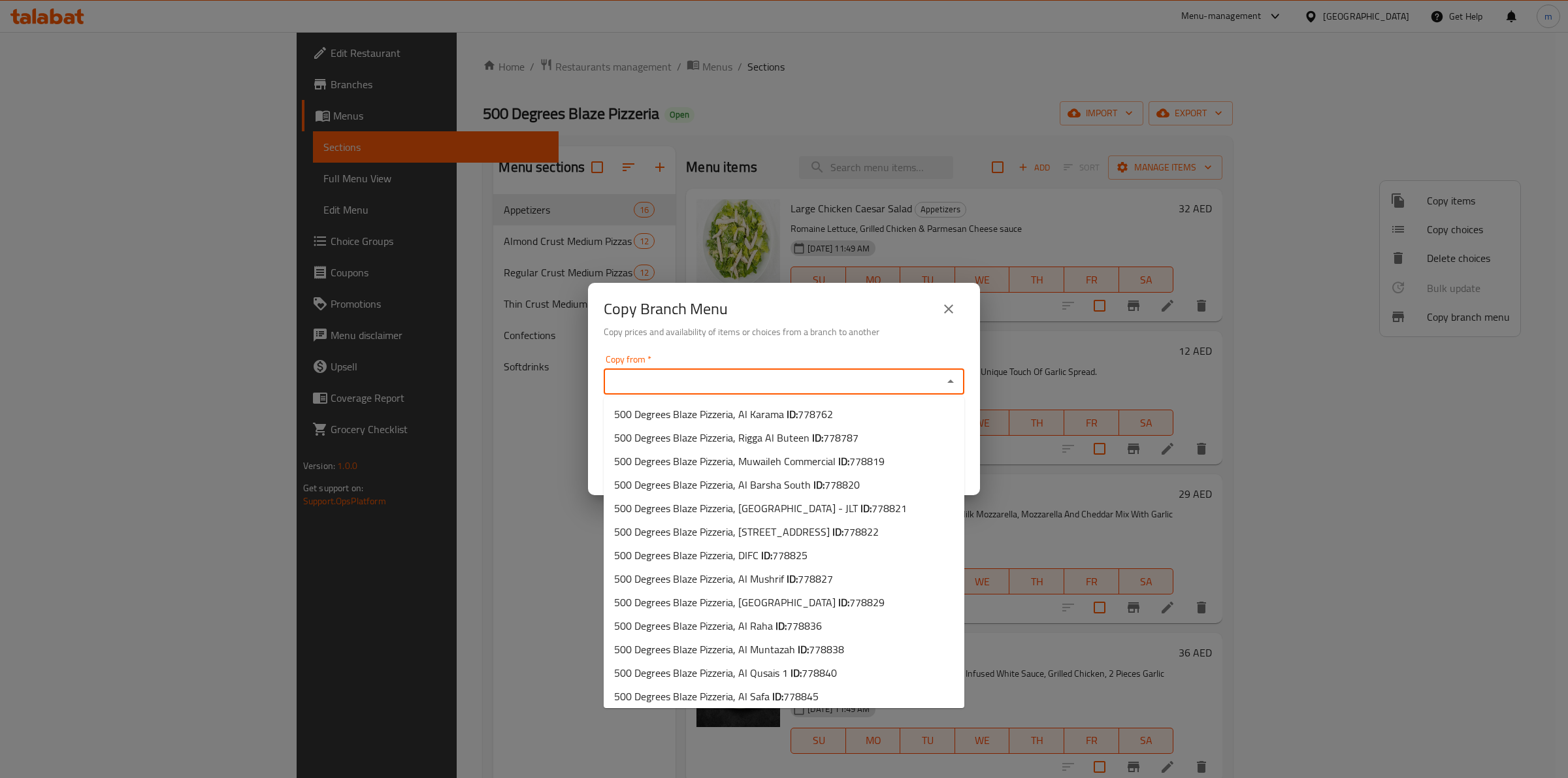
click at [743, 389] on input "Copy from   *" at bounding box center [773, 382] width 332 height 19
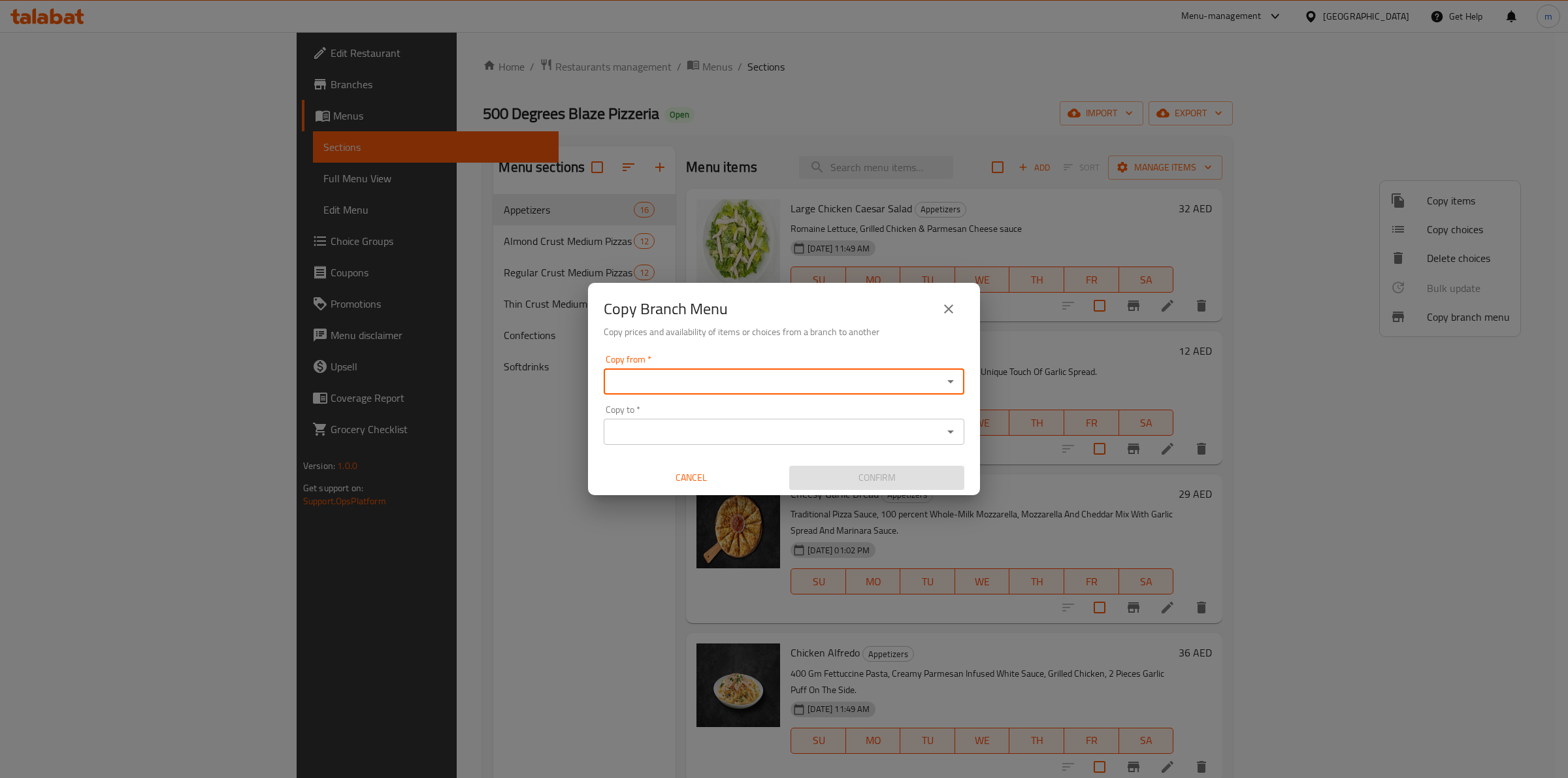
click at [653, 385] on input "Copy from   *" at bounding box center [773, 382] width 332 height 19
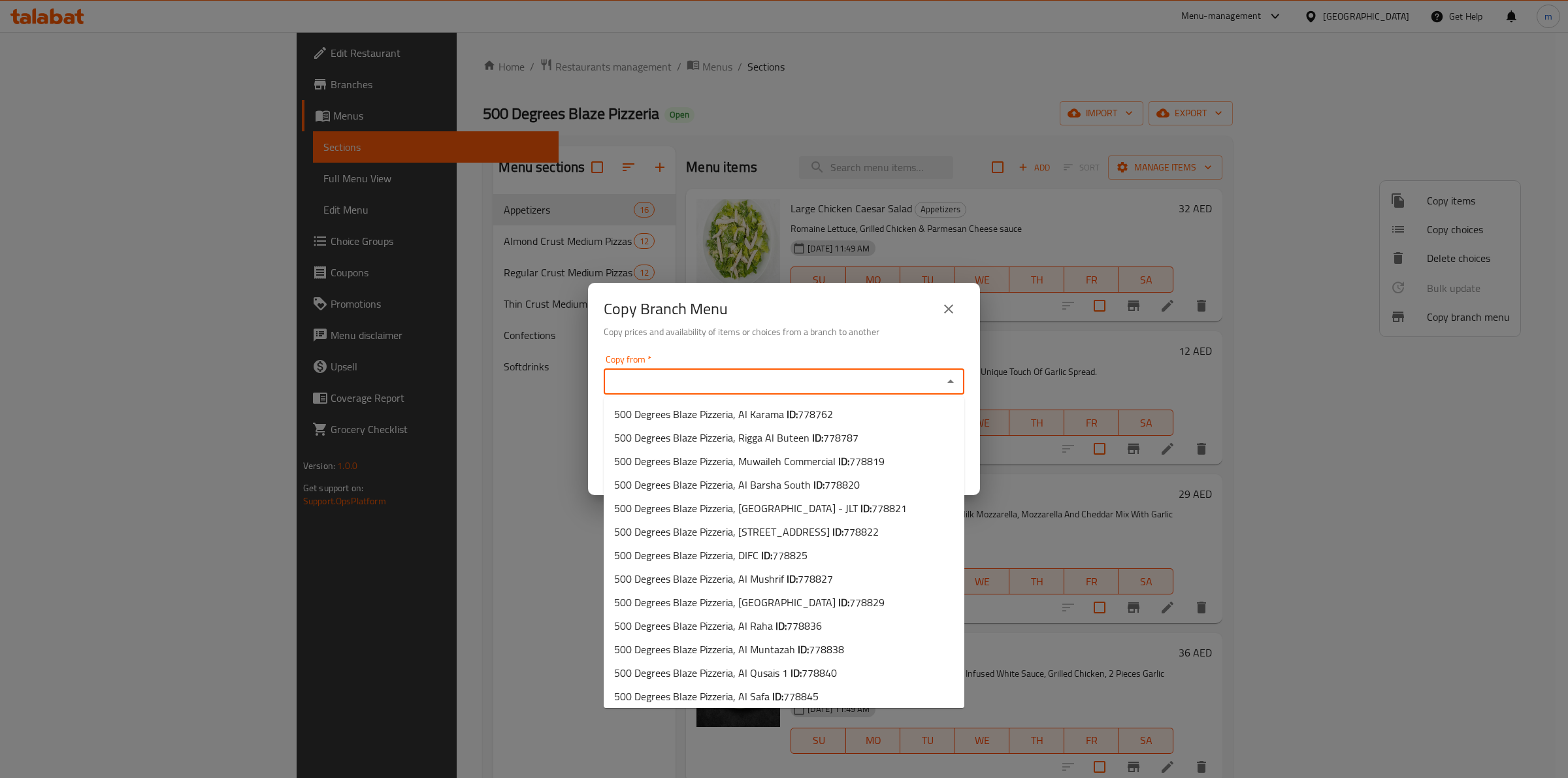
click at [652, 385] on input "Copy from   *" at bounding box center [773, 382] width 332 height 19
click at [660, 376] on input "Copy from   *" at bounding box center [773, 382] width 332 height 19
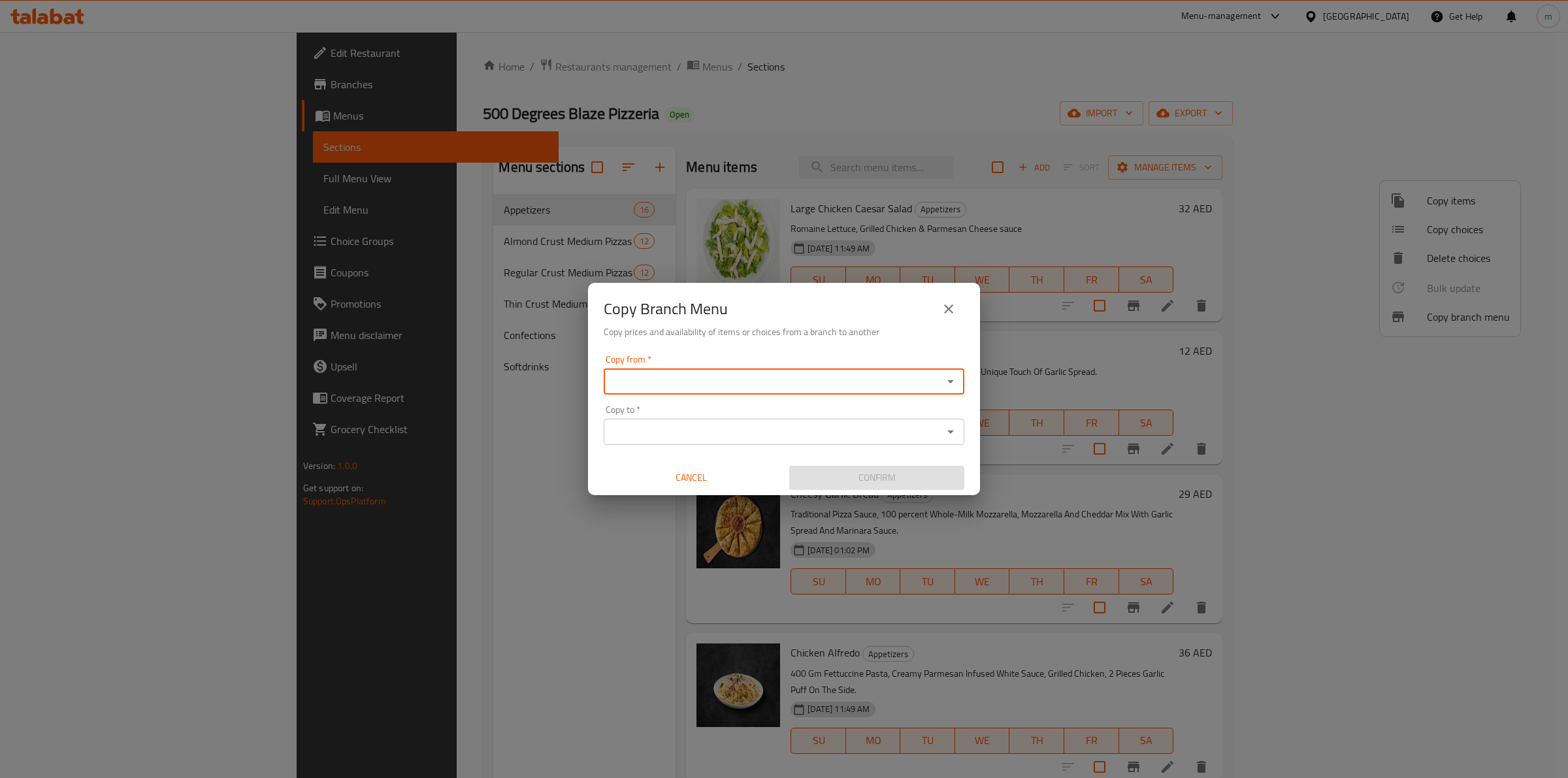
paste input "778762"
type input "778762"
drag, startPoint x: 672, startPoint y: 384, endPoint x: 613, endPoint y: 380, distance: 59.1
click at [613, 380] on input "778762" at bounding box center [773, 382] width 332 height 19
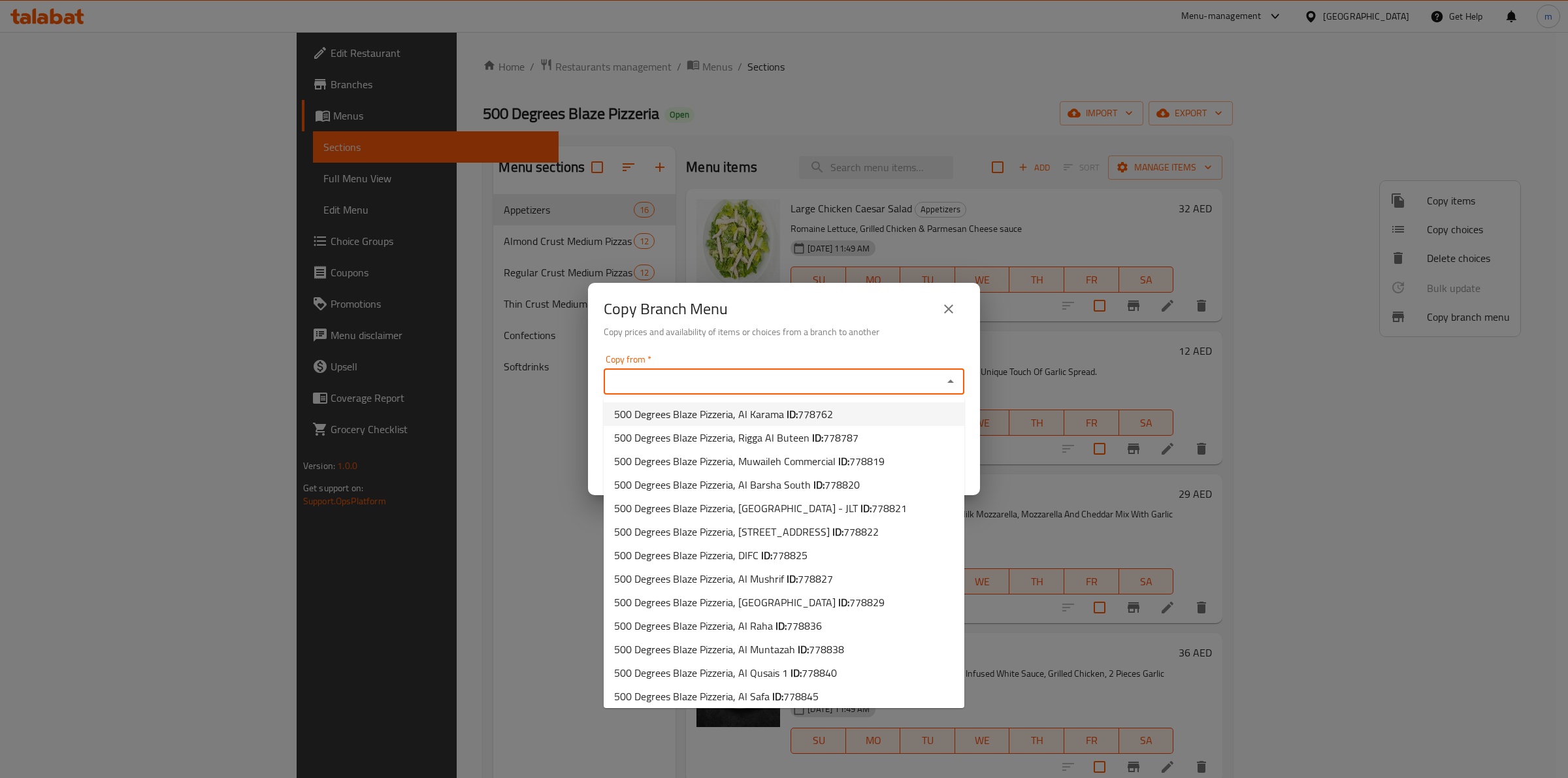
click at [818, 415] on span "778762" at bounding box center [816, 413] width 35 height 19
type input "500 Degrees Blaze Pizzeria, Al Karama"
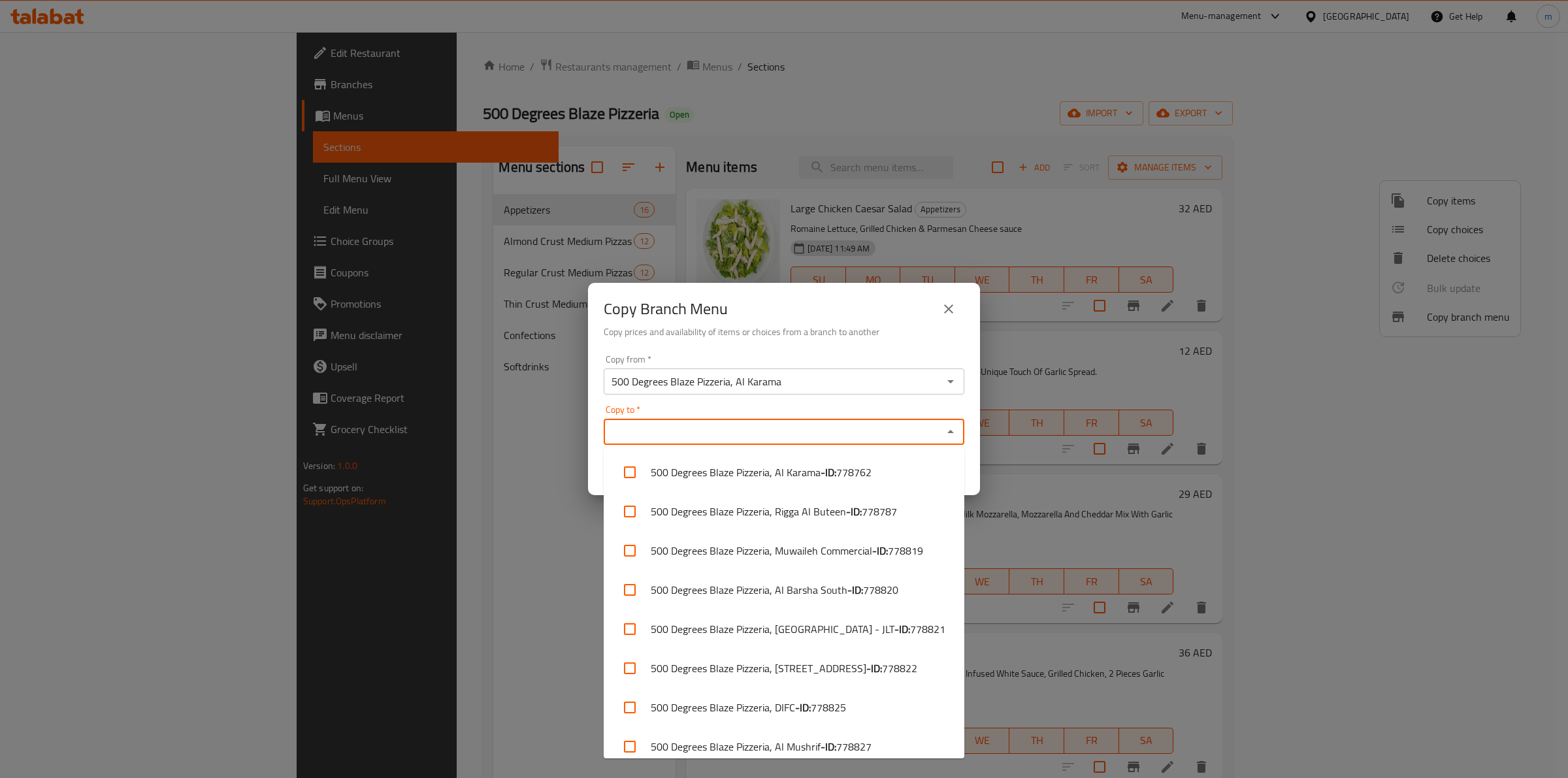
click at [710, 435] on input "Copy to   *" at bounding box center [773, 432] width 332 height 19
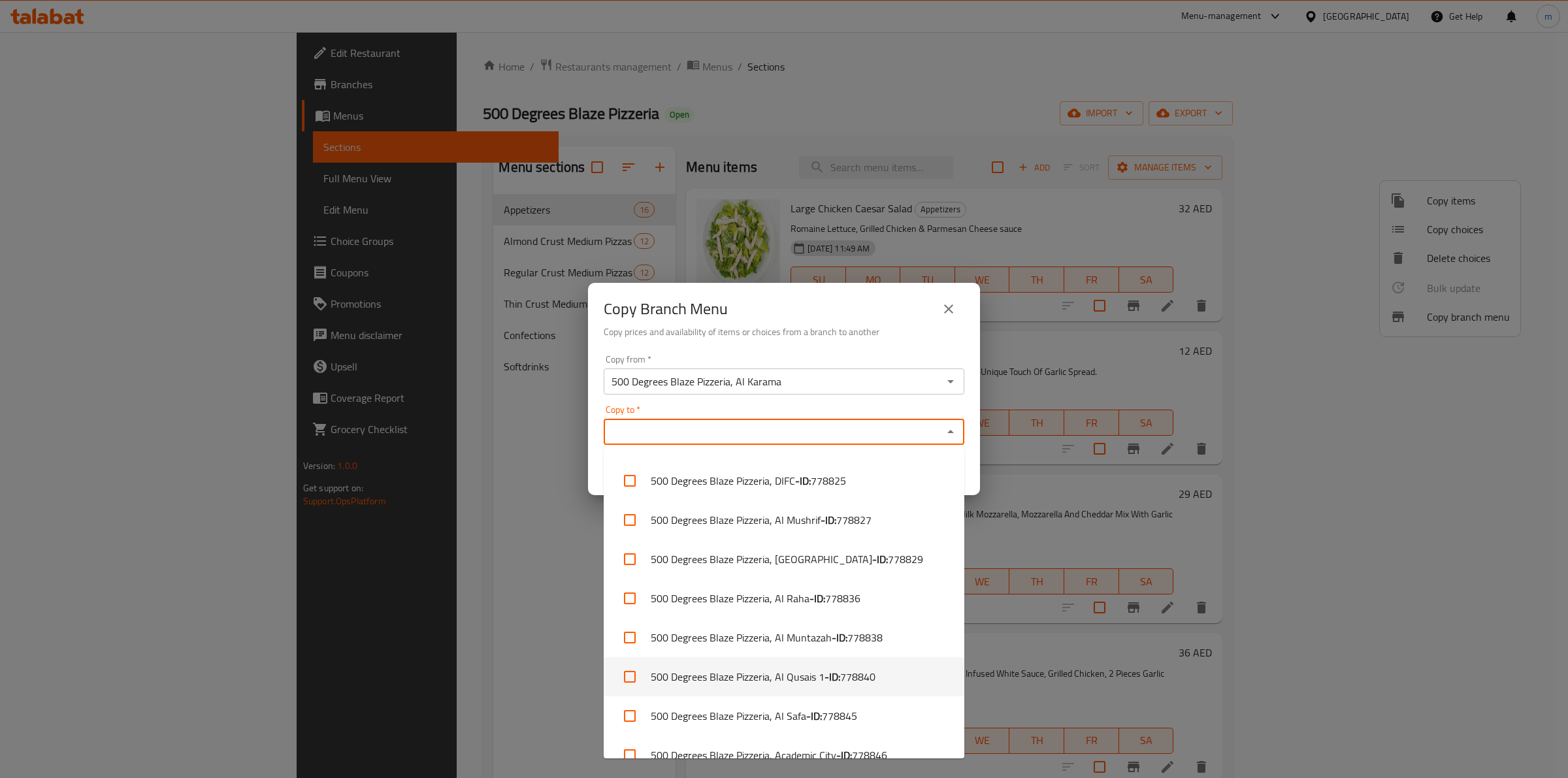
scroll to position [201, 0]
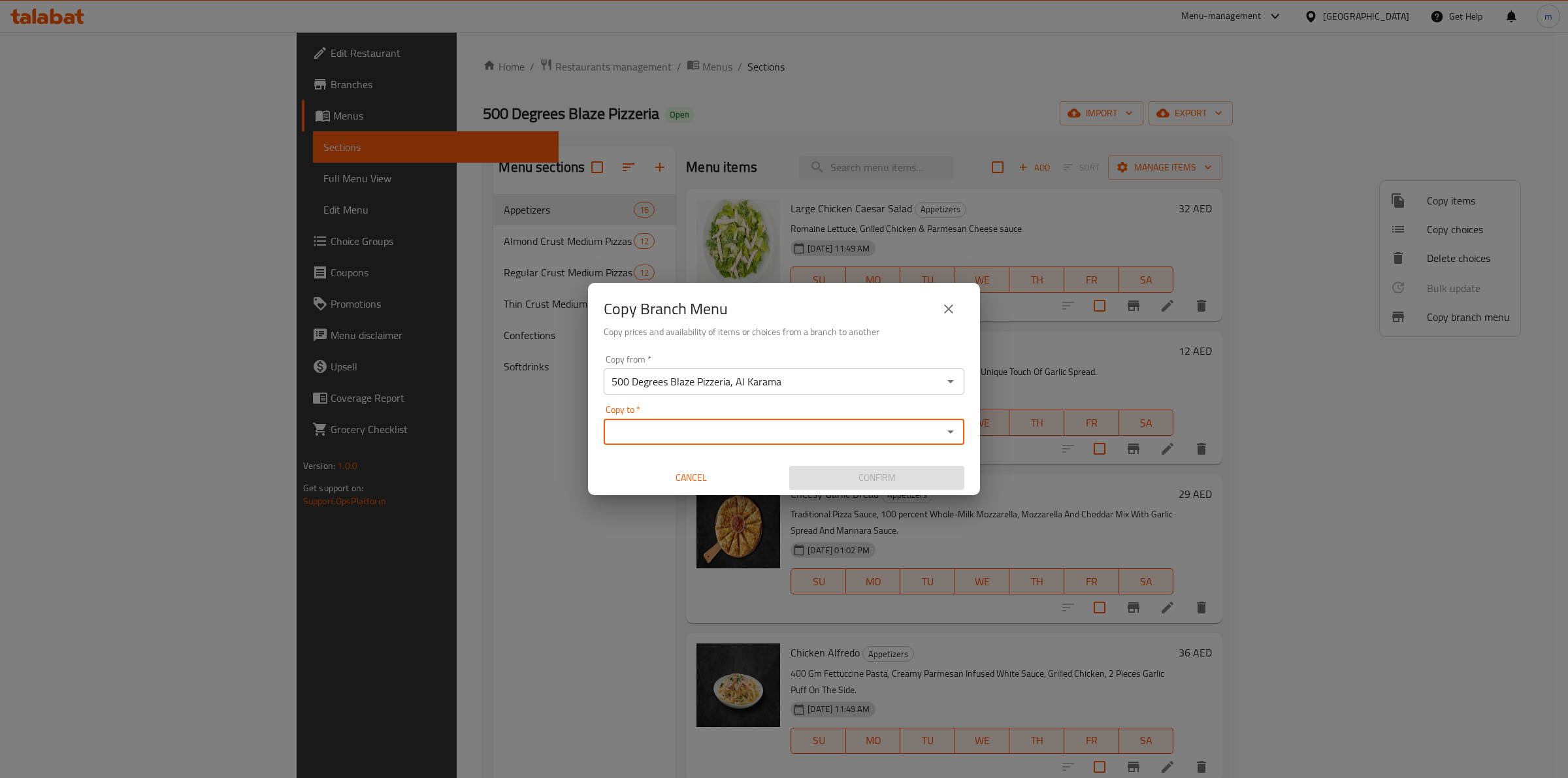
click at [794, 431] on input "Copy to   *" at bounding box center [773, 432] width 332 height 19
paste input "779398"
type input "7"
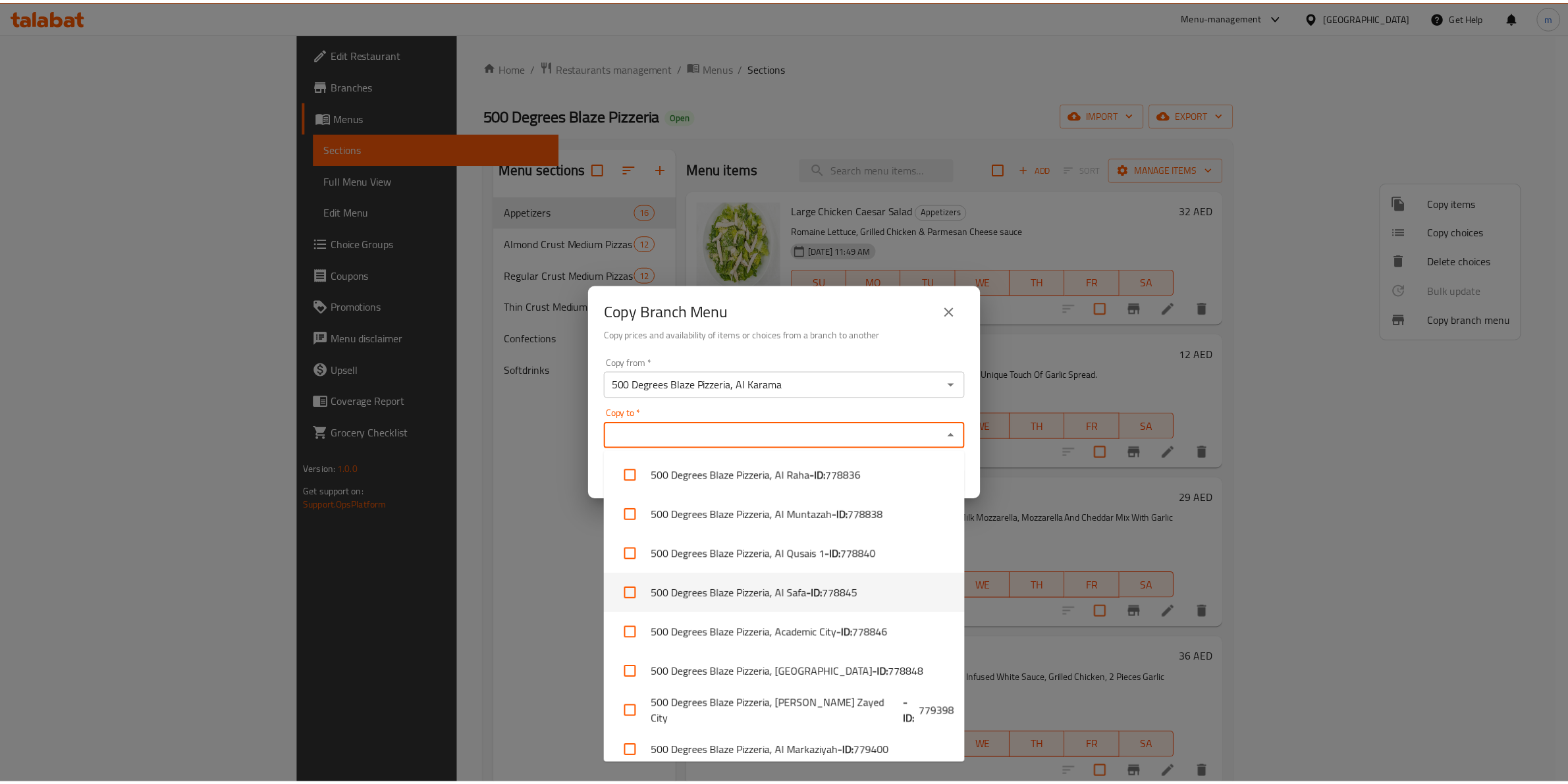
scroll to position [367, 0]
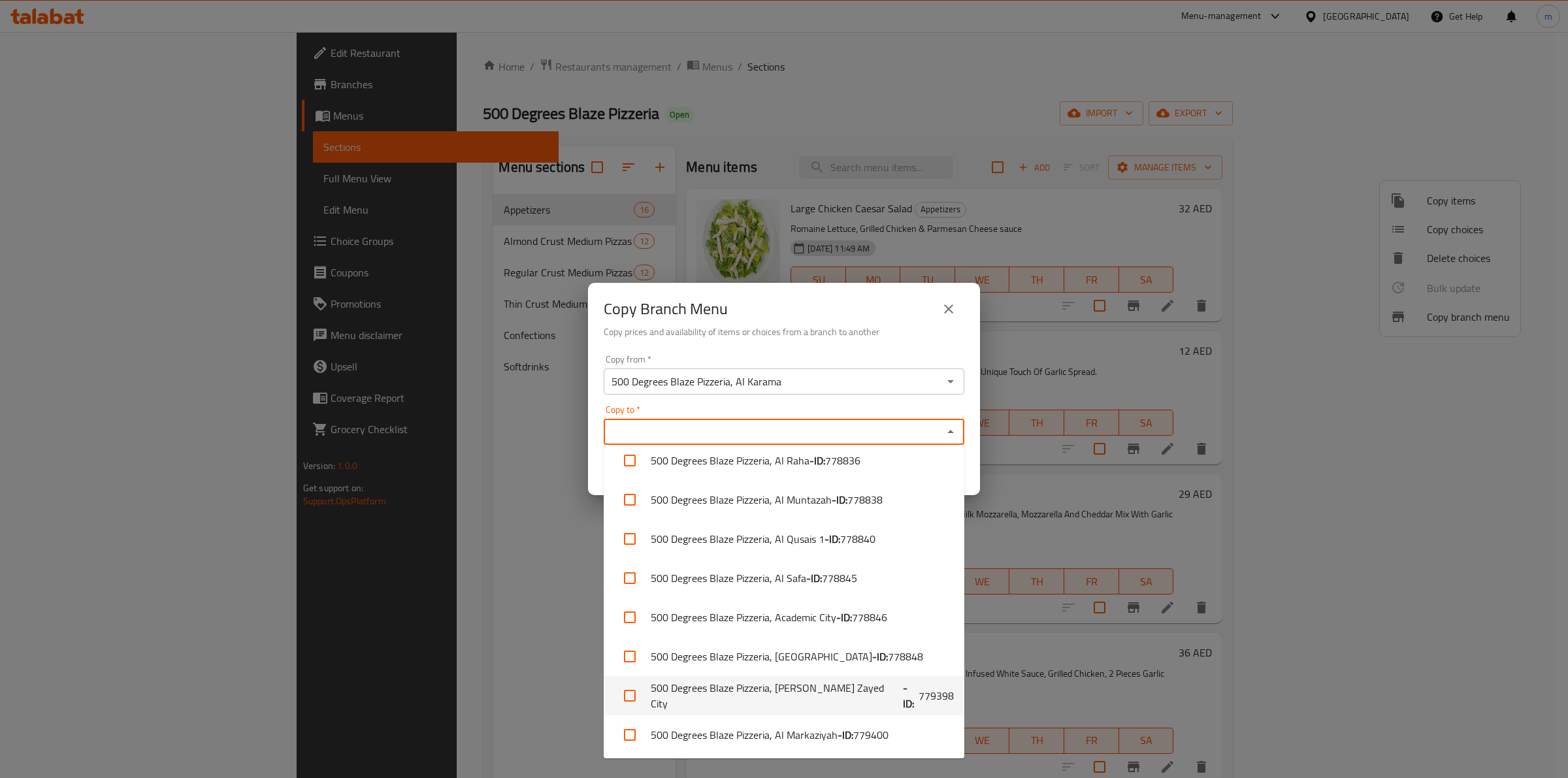
click at [903, 690] on b "- ID:" at bounding box center [910, 695] width 16 height 32
checkbox input "true"
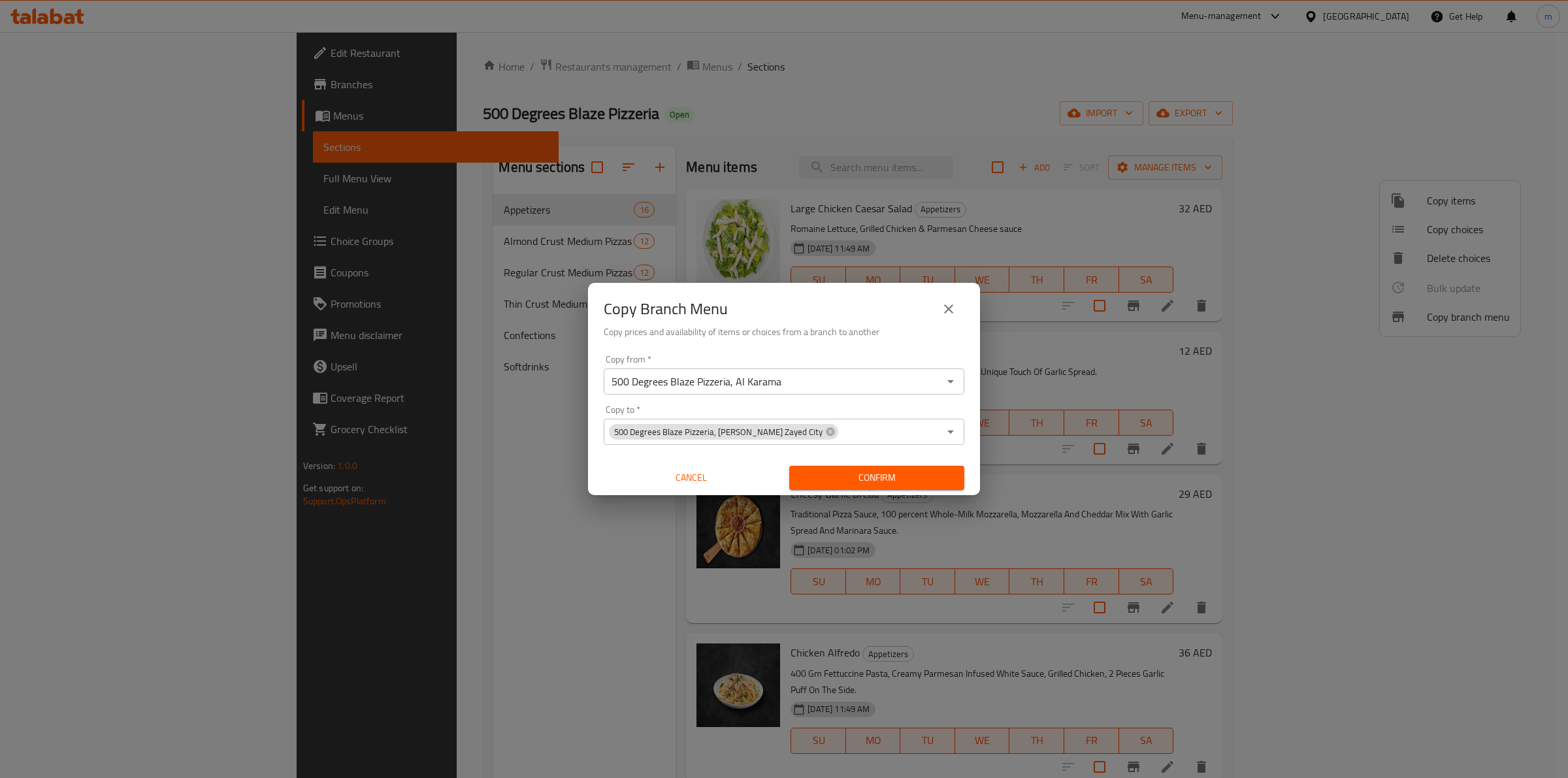
click at [480, 547] on div "Copy Branch Menu Copy prices and availability of items or choices from a branch…" at bounding box center [784, 389] width 1568 height 778
click at [898, 477] on span "Confirm" at bounding box center [877, 478] width 154 height 17
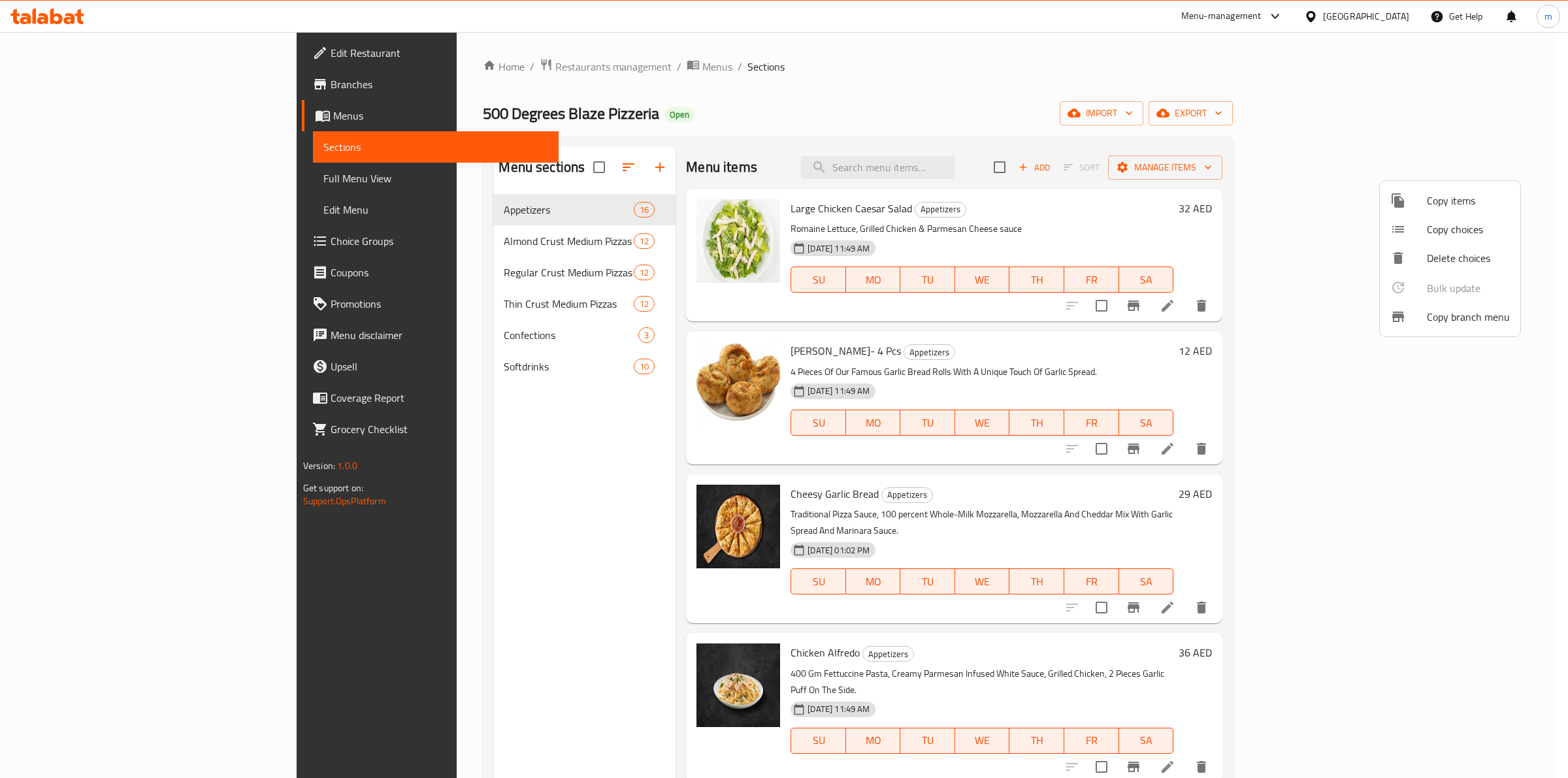
click at [1226, 109] on div at bounding box center [784, 389] width 1568 height 778
